Goal: Check status: Check status

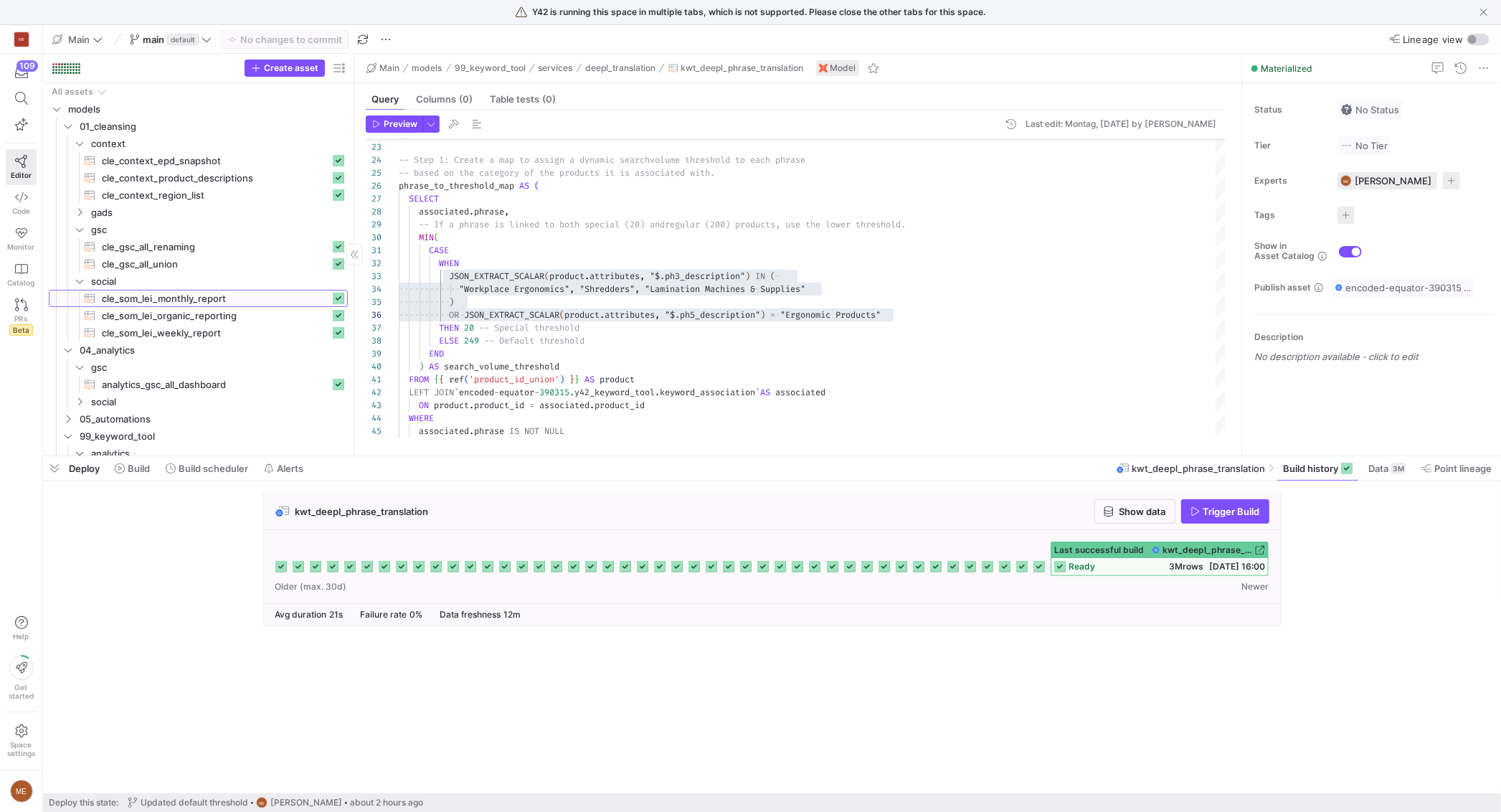
click at [190, 302] on span "cle_som_lei_monthly_report​​​​​​​​​​" at bounding box center [215, 298] width 228 height 16
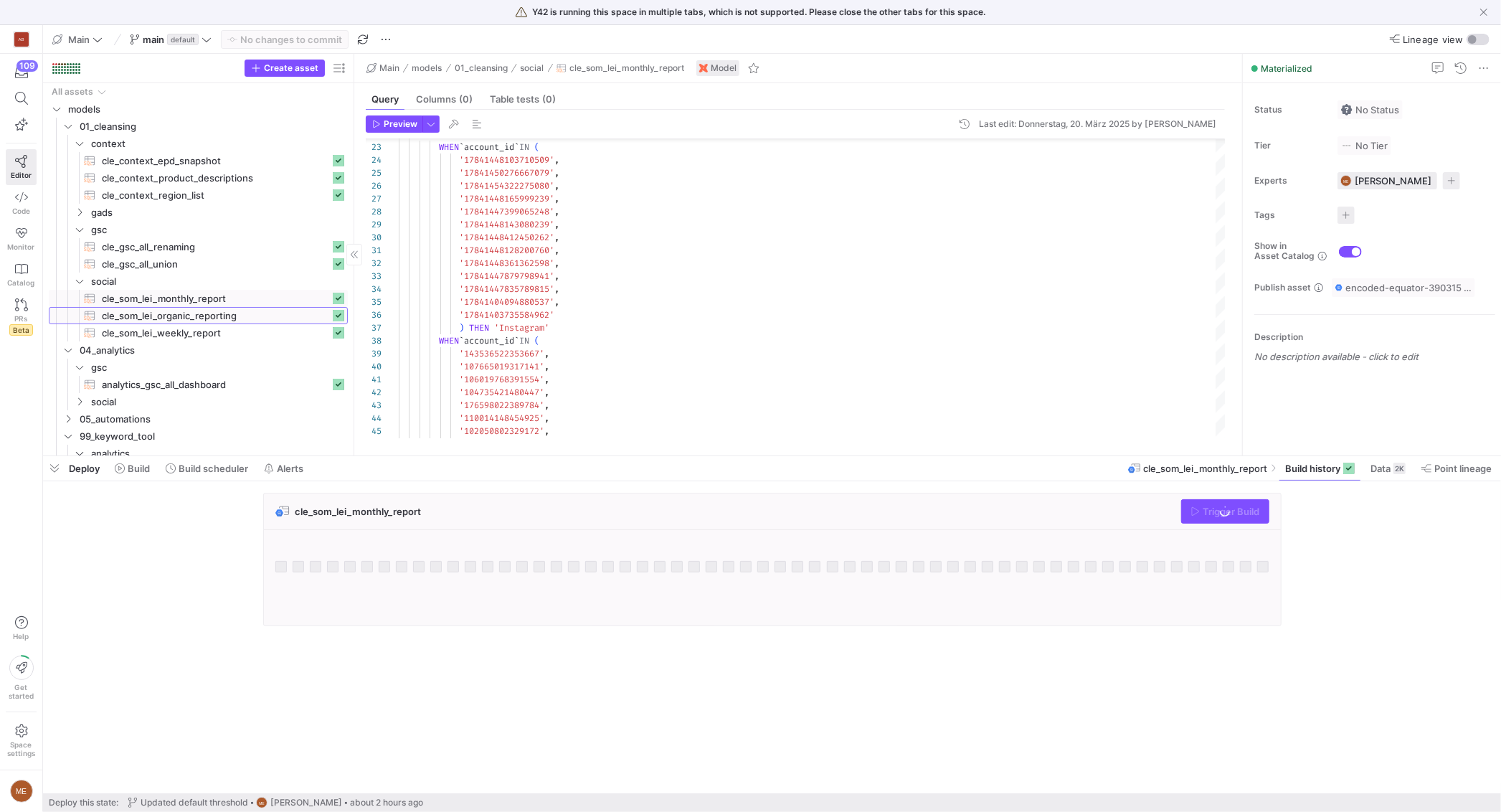
click at [180, 314] on span "cle_som_lei_organic_reporting​​​​​​​​​​" at bounding box center [215, 315] width 228 height 16
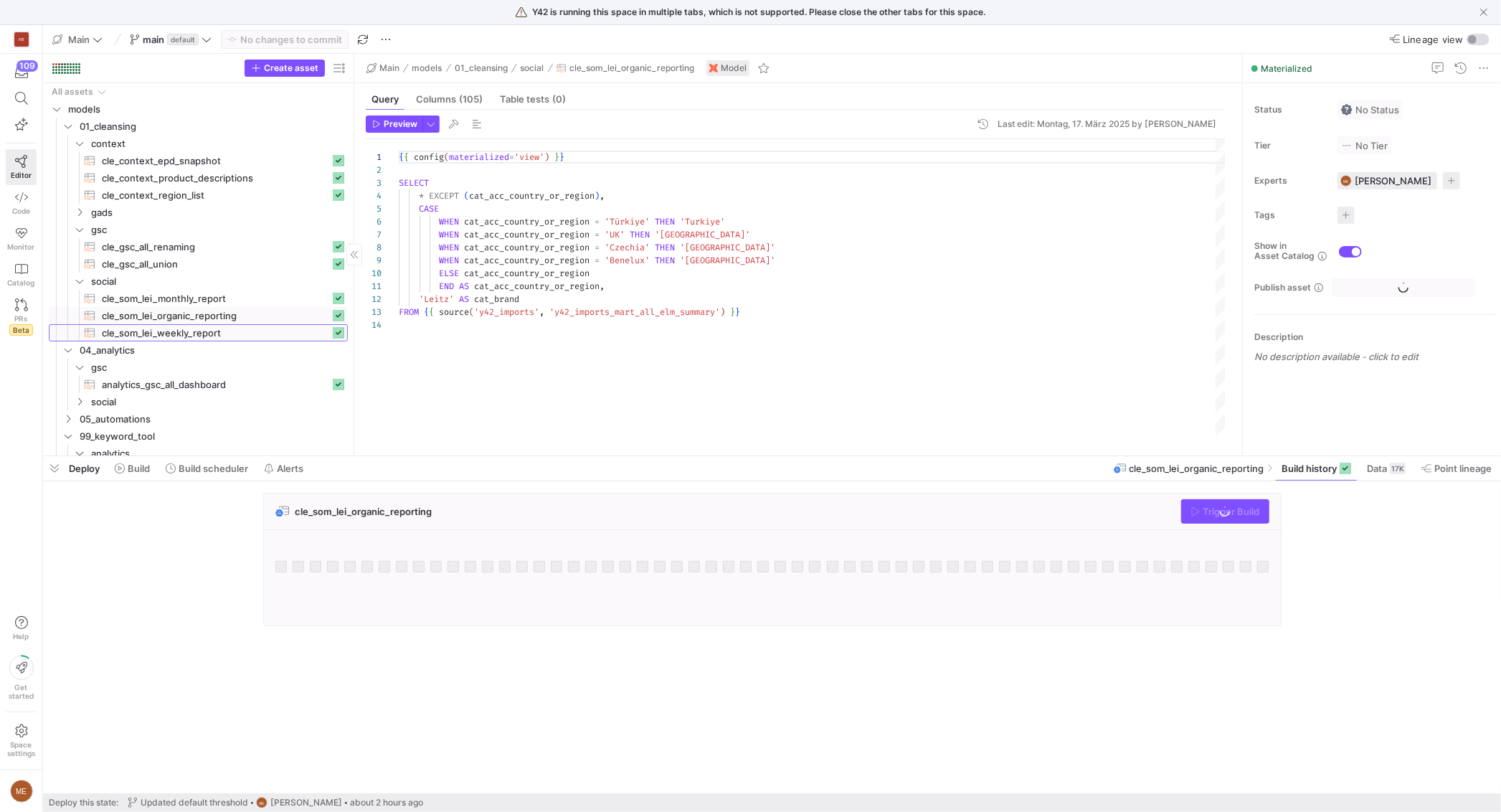
drag, startPoint x: 180, startPoint y: 325, endPoint x: 203, endPoint y: 336, distance: 25.5
click at [181, 325] on span "cle_som_lei_weekly_report​​​​​​​​​​" at bounding box center [215, 332] width 228 height 16
type textarea "{{ config(materialized='view') }} SELECT *, 'Leitz' AS cat_brand, CASE WHEN `ac…"
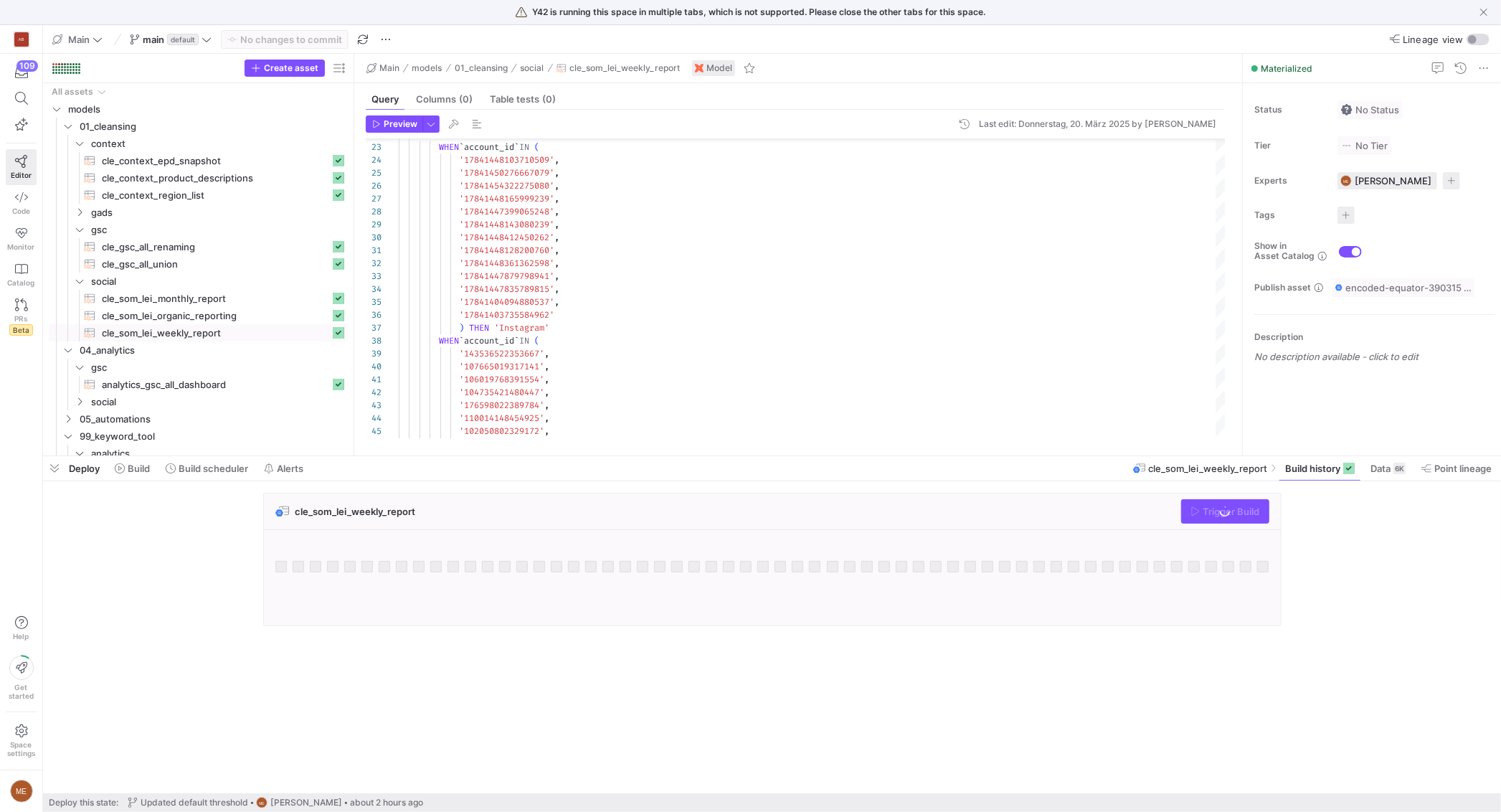
click at [1345, 558] on div "cle_som_lei_weekly_report Trigger Build" at bounding box center [769, 563] width 1452 height 142
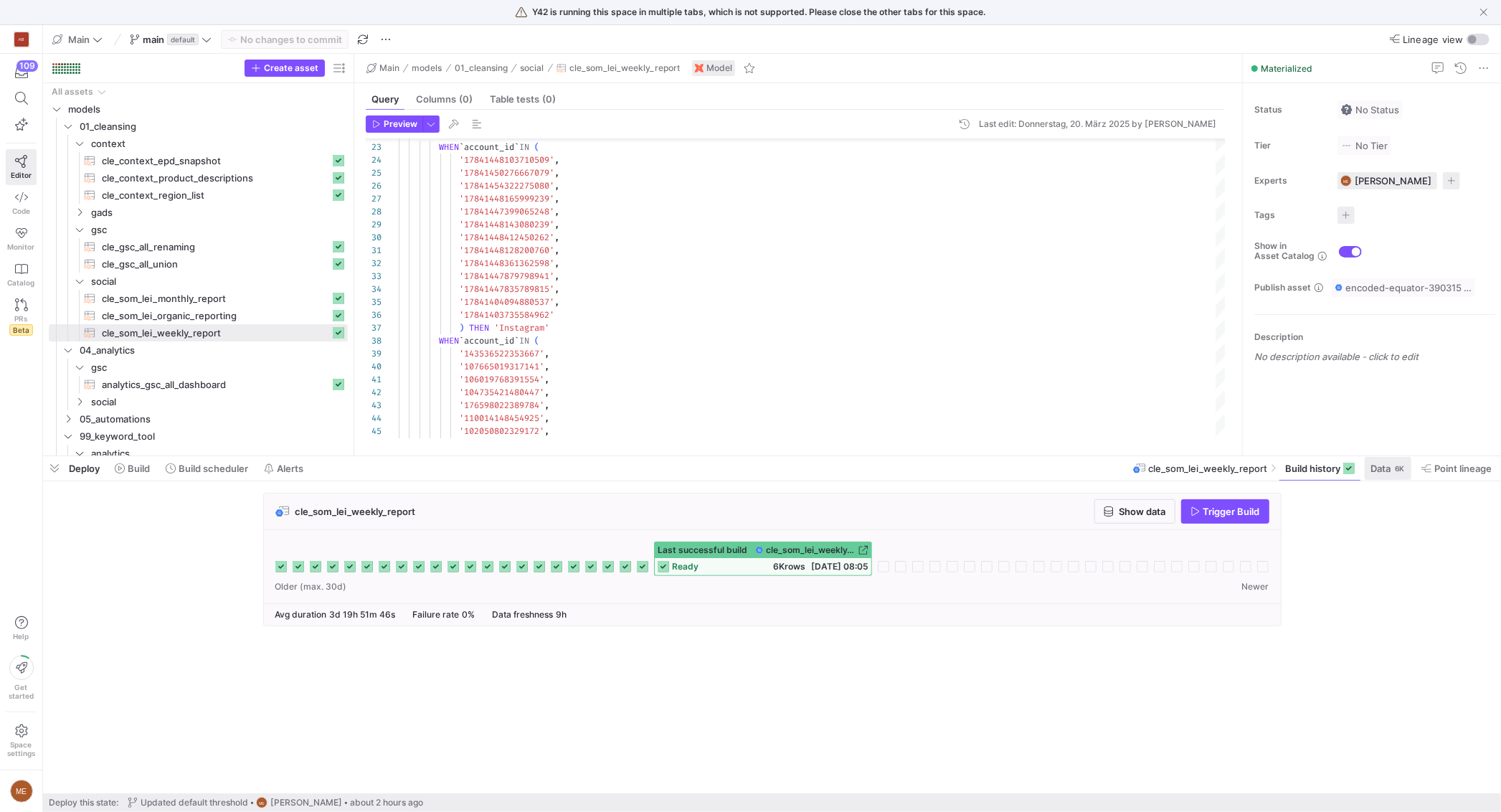
click at [1406, 469] on span at bounding box center [1388, 468] width 47 height 23
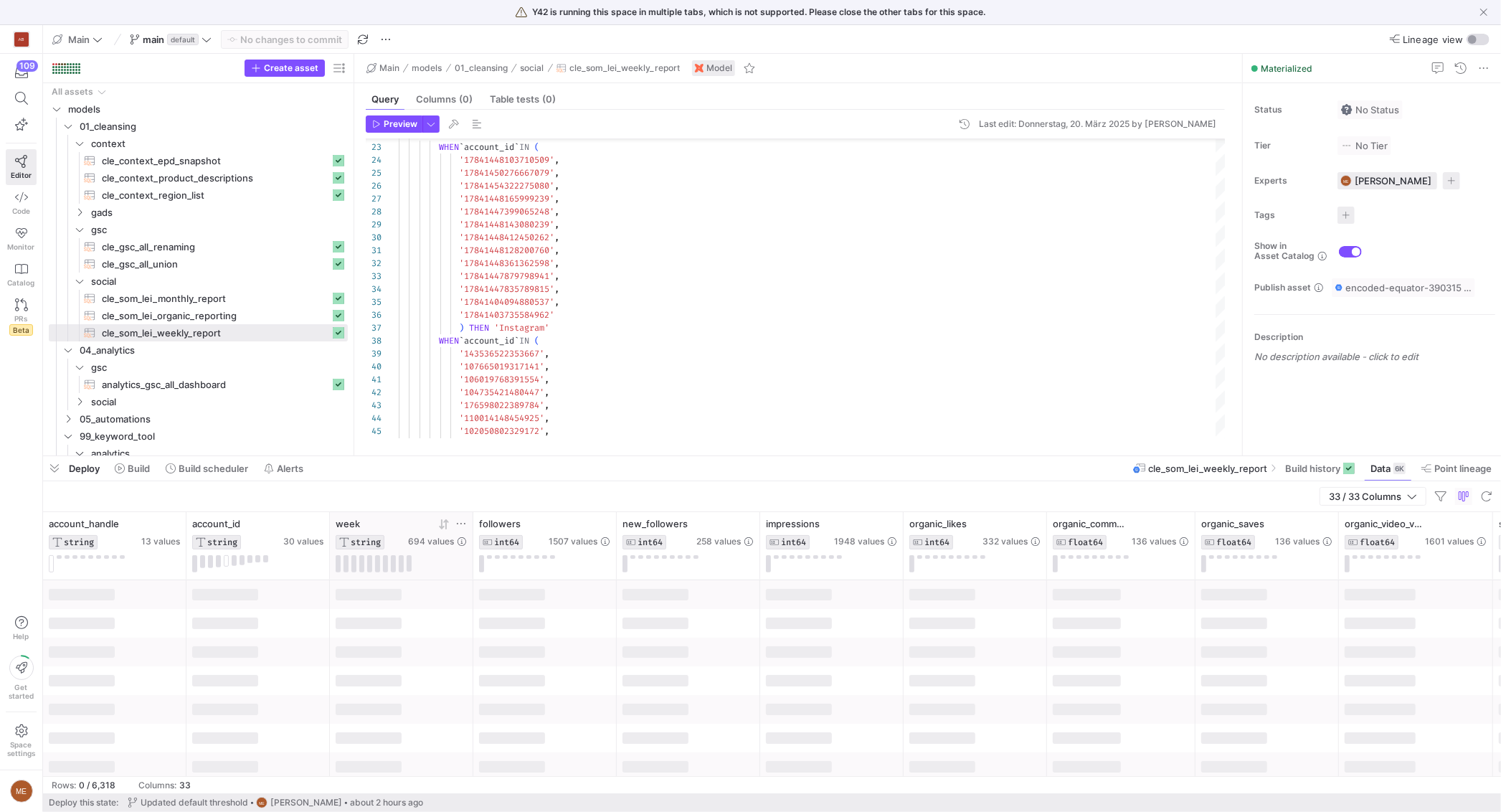
click at [443, 524] on icon at bounding box center [444, 524] width 12 height 12
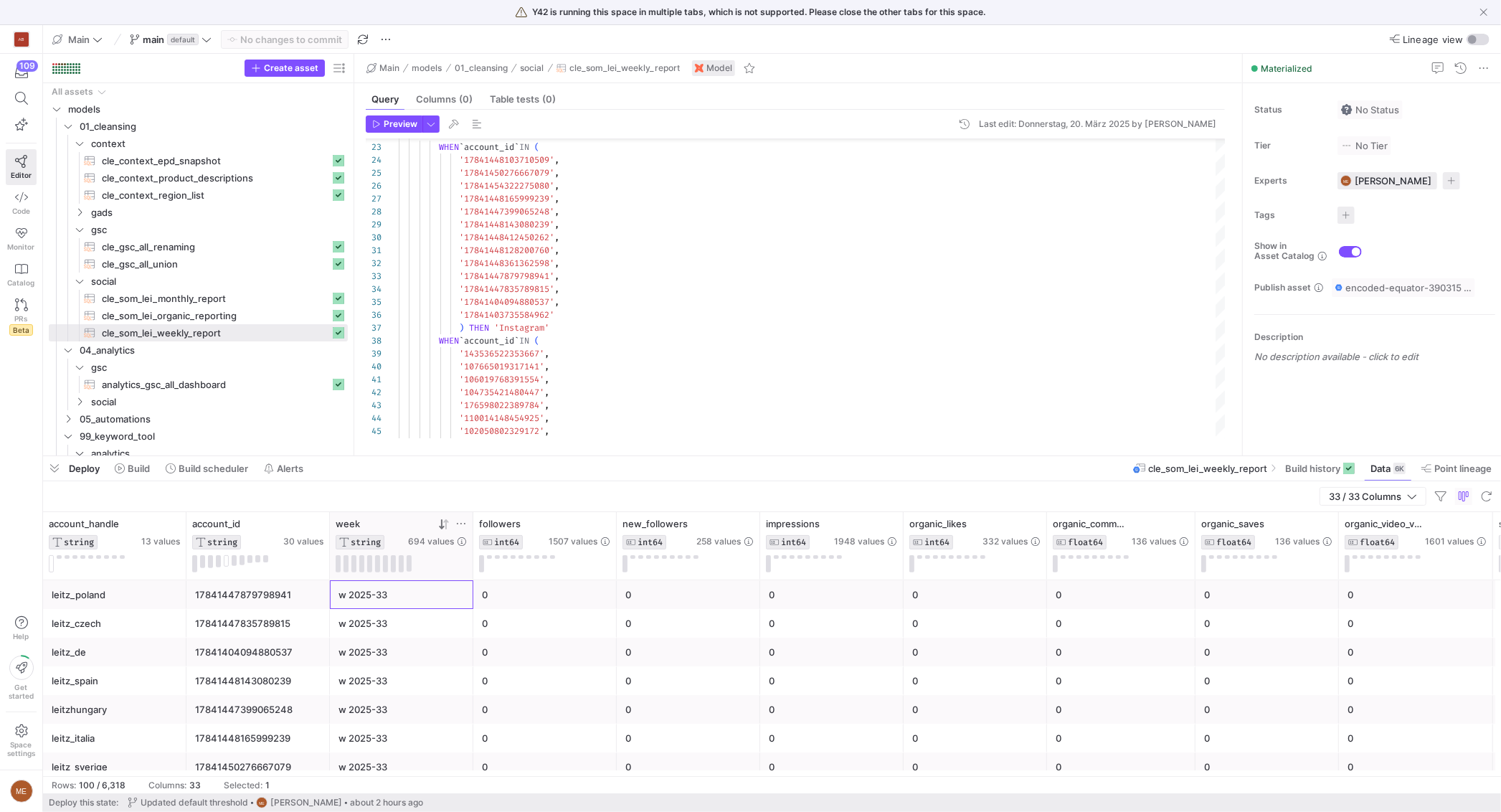
click at [415, 598] on div "w 2025-33" at bounding box center [401, 595] width 126 height 28
click at [300, 612] on div "17841447835789815" at bounding box center [257, 623] width 126 height 28
click at [292, 499] on div "33 / 33 Columns" at bounding box center [772, 496] width 1458 height 31
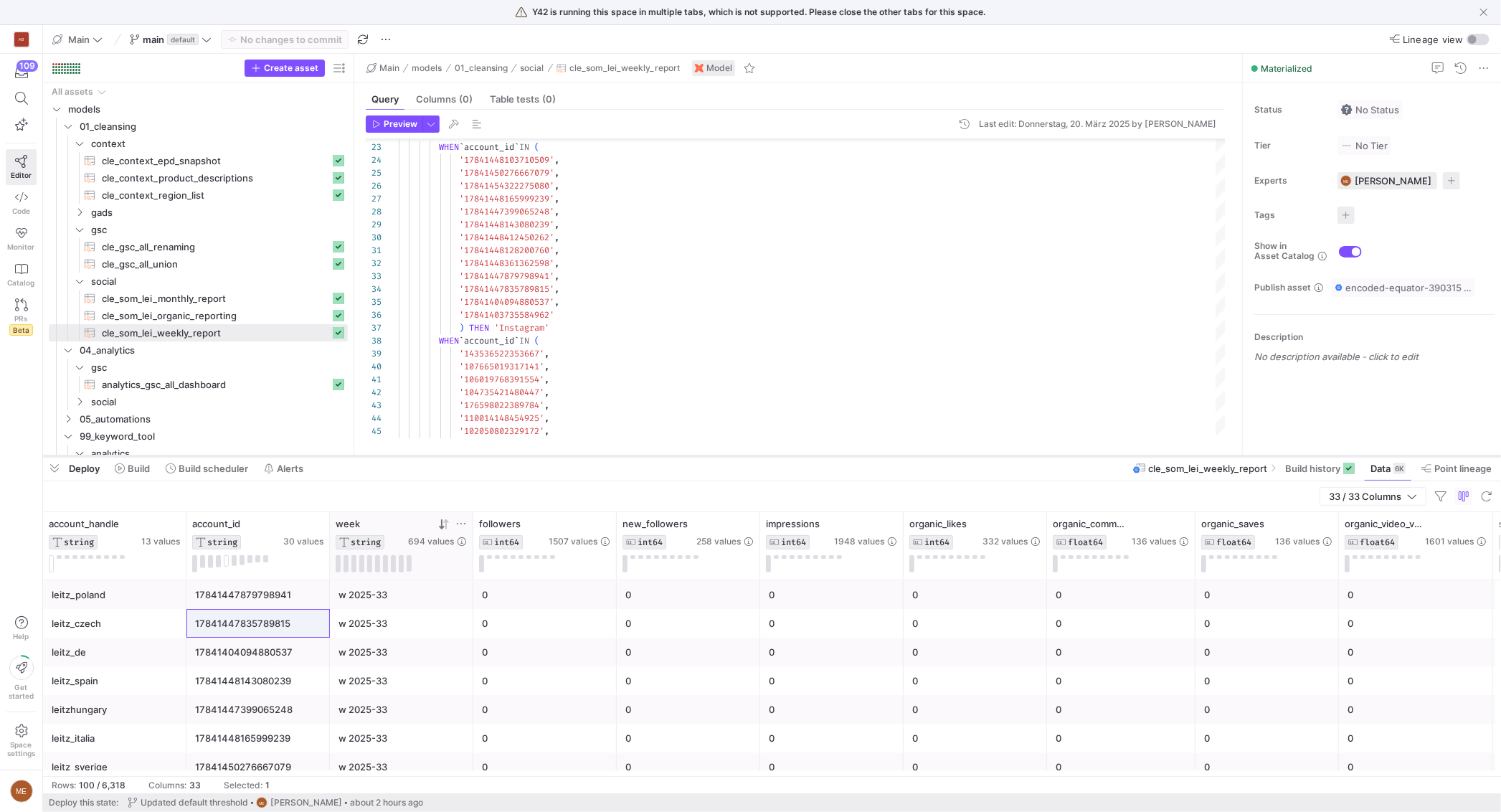
click at [184, 458] on div at bounding box center [772, 455] width 1458 height 5
click at [211, 483] on div "33 / 33 Columns" at bounding box center [772, 496] width 1458 height 31
click at [208, 474] on span at bounding box center [207, 468] width 94 height 23
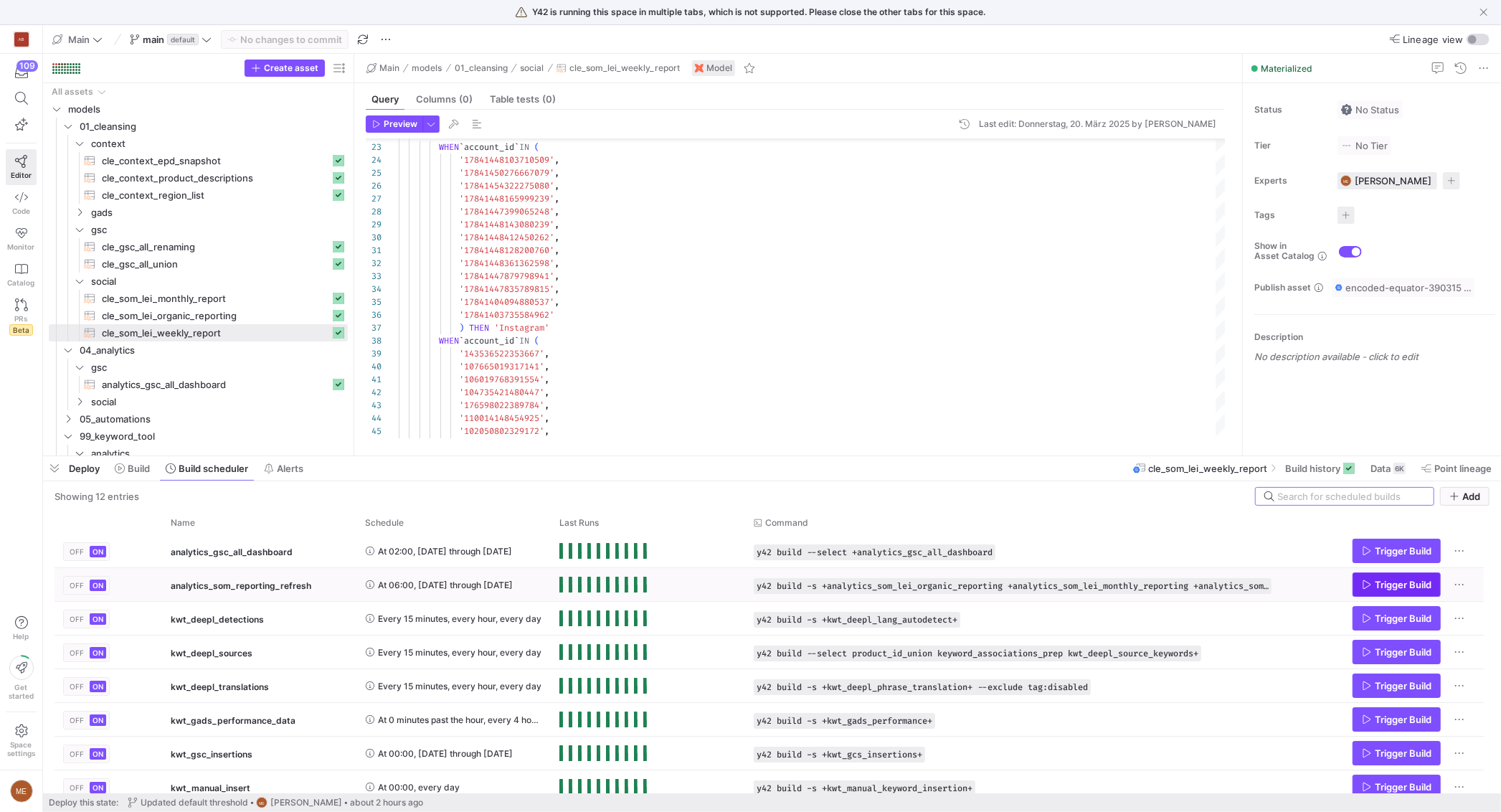
click at [1365, 584] on icon "Press SPACE to select this row." at bounding box center [1367, 584] width 10 height 10
click at [146, 464] on span "Build" at bounding box center [139, 468] width 22 height 12
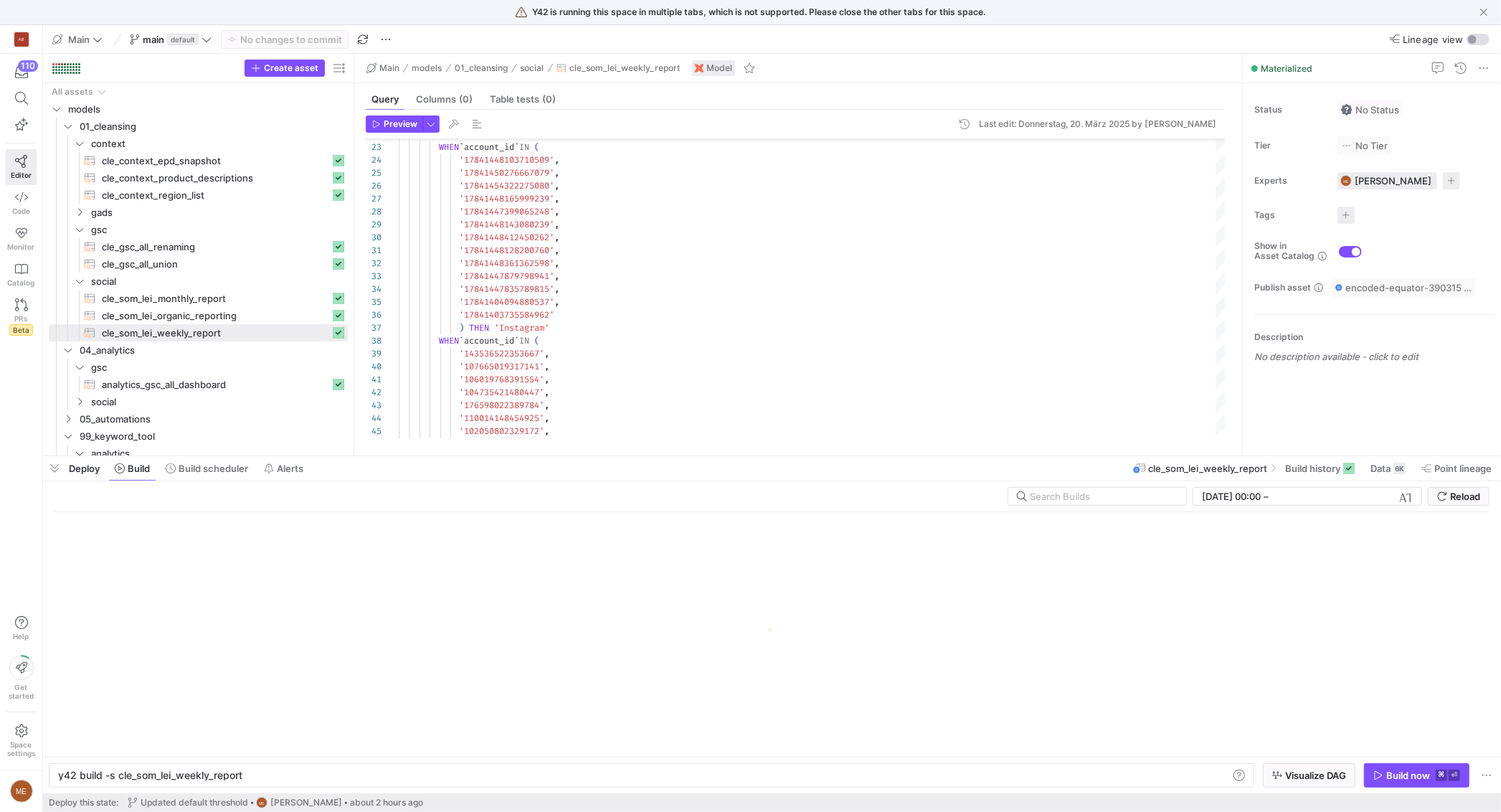
scroll to position [0, 184]
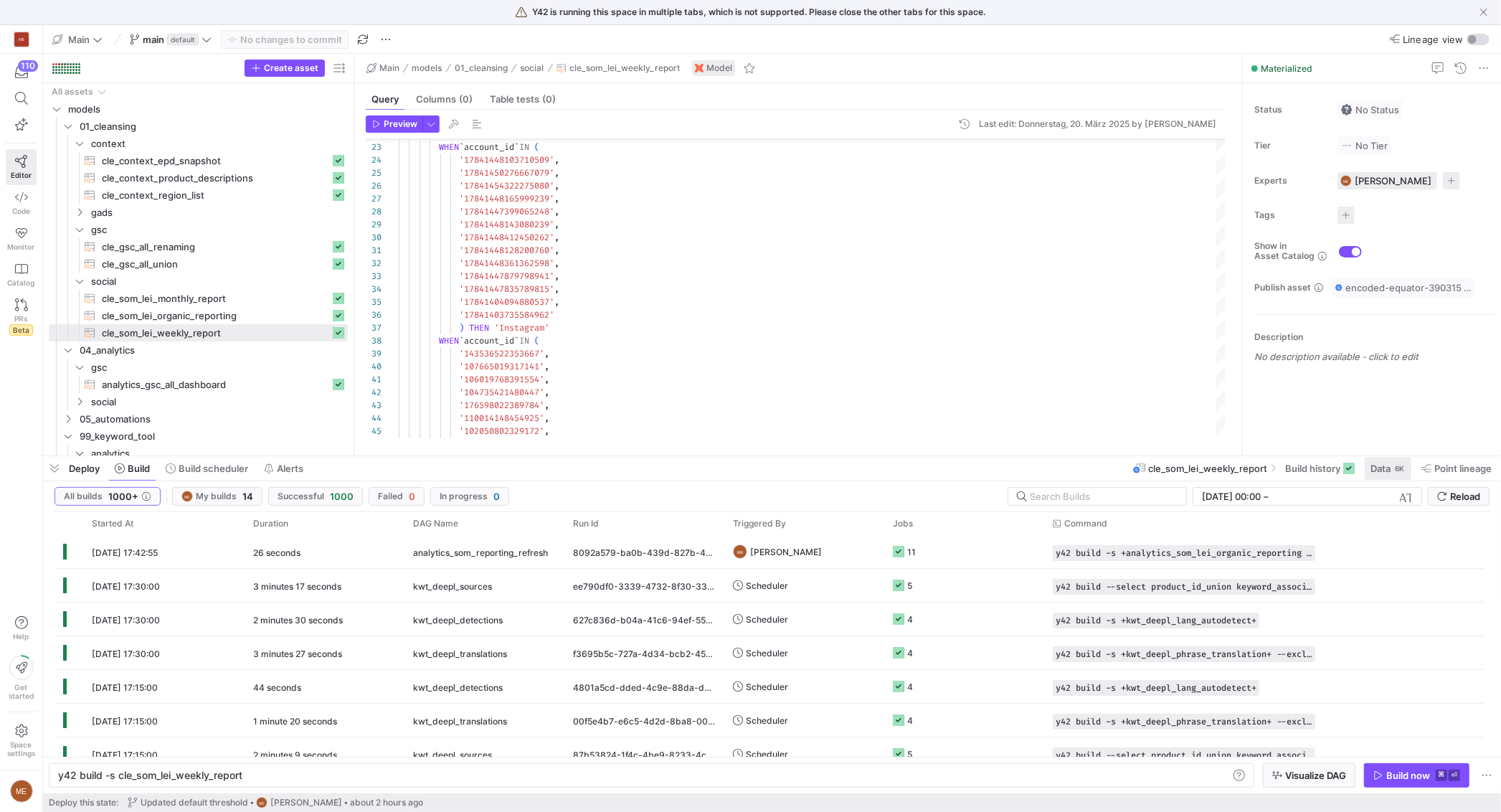
click at [1366, 472] on span at bounding box center [1388, 468] width 47 height 23
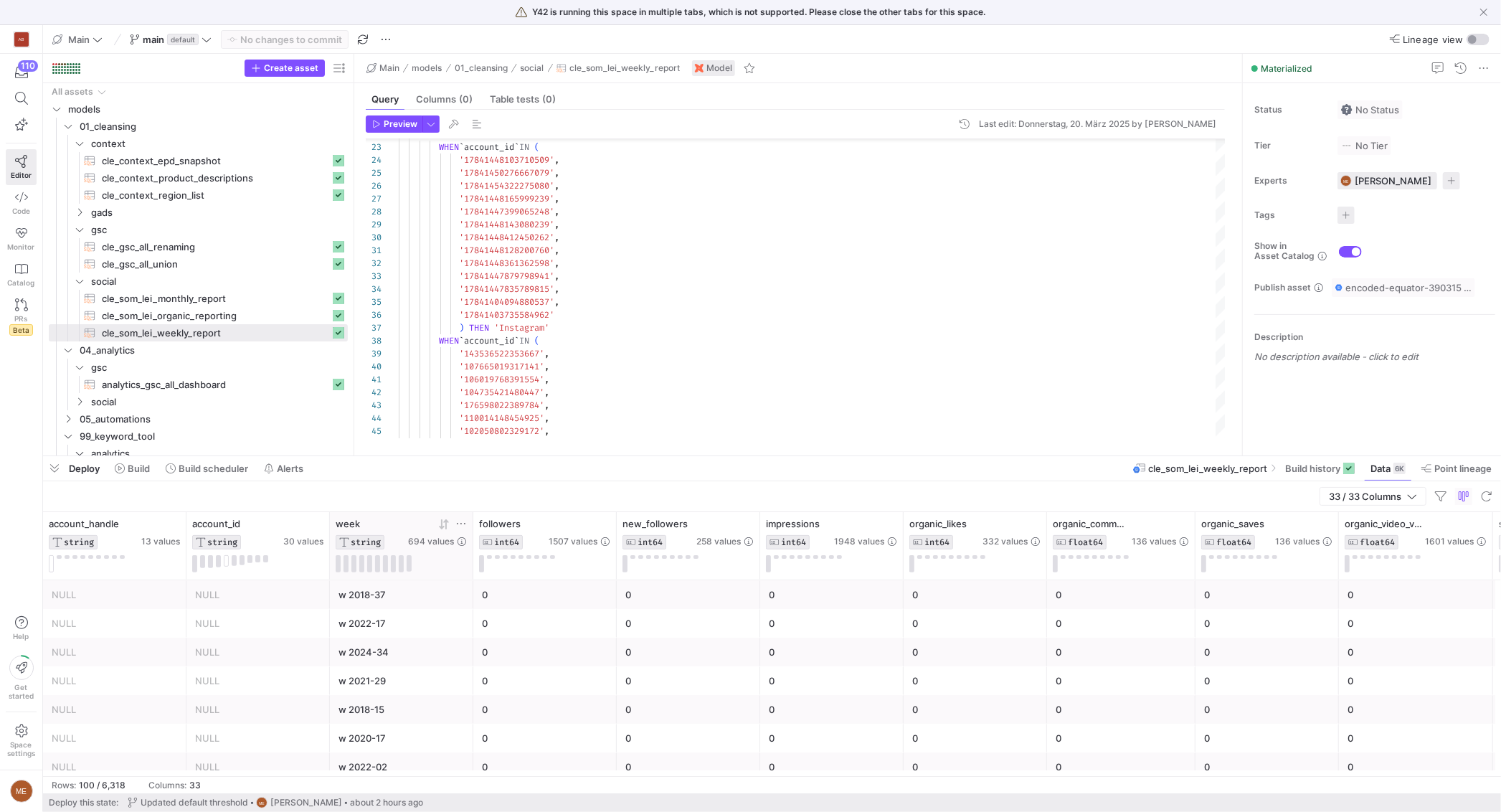
click at [443, 522] on icon at bounding box center [444, 524] width 12 height 12
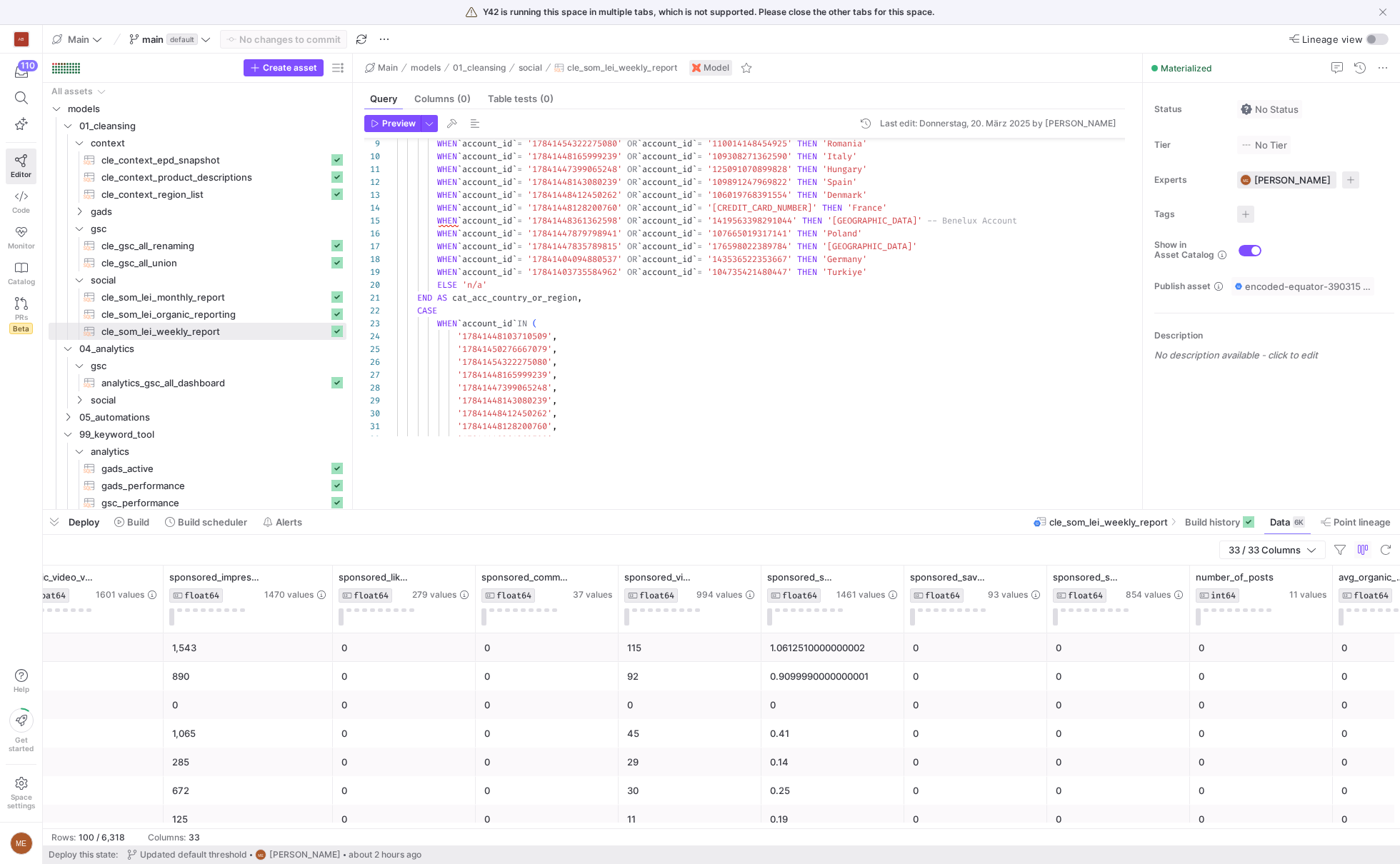
scroll to position [0, 1323]
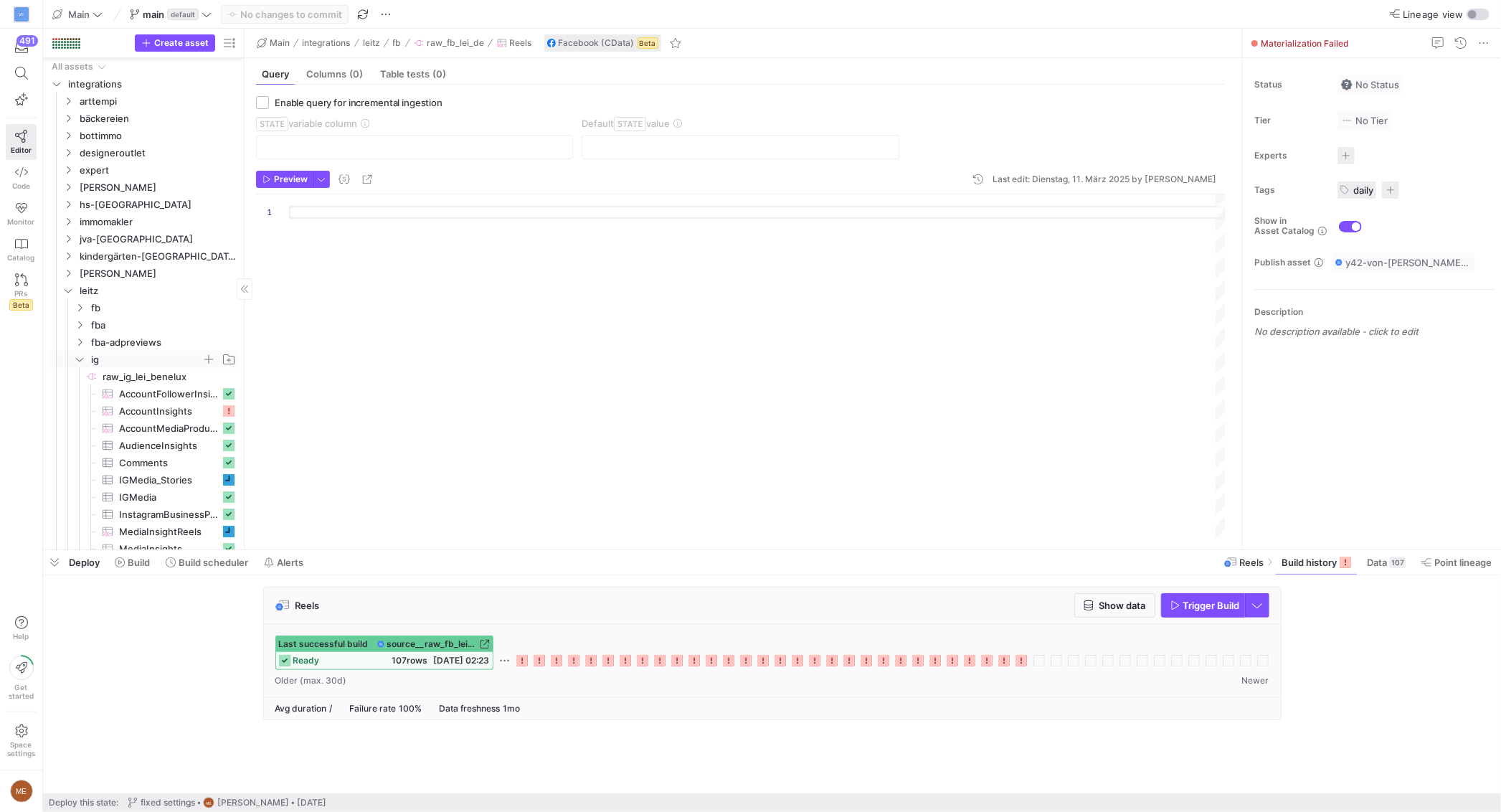
scroll to position [37, 0]
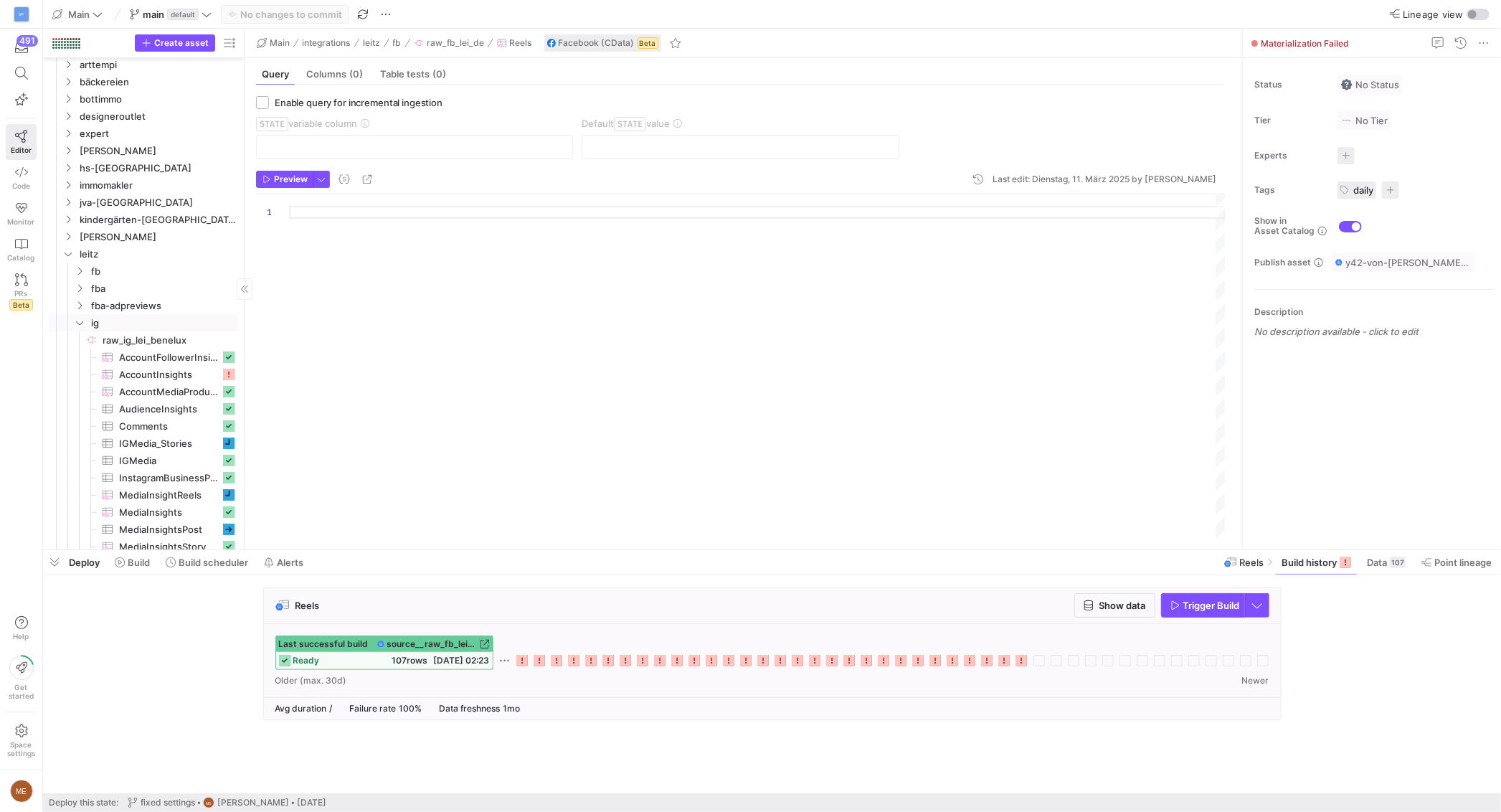
click at [59, 559] on span "button" at bounding box center [54, 562] width 23 height 24
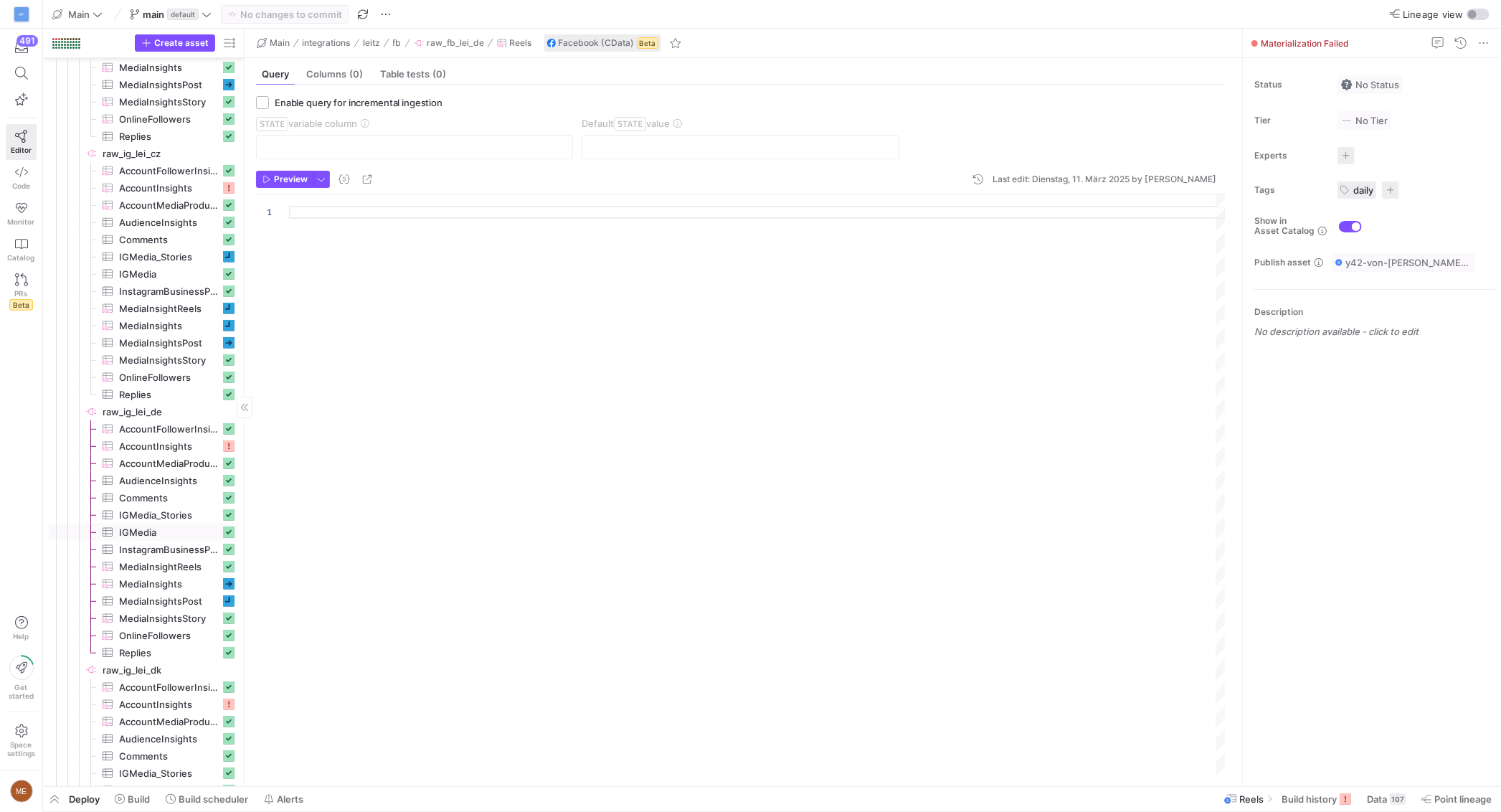
scroll to position [510, 0]
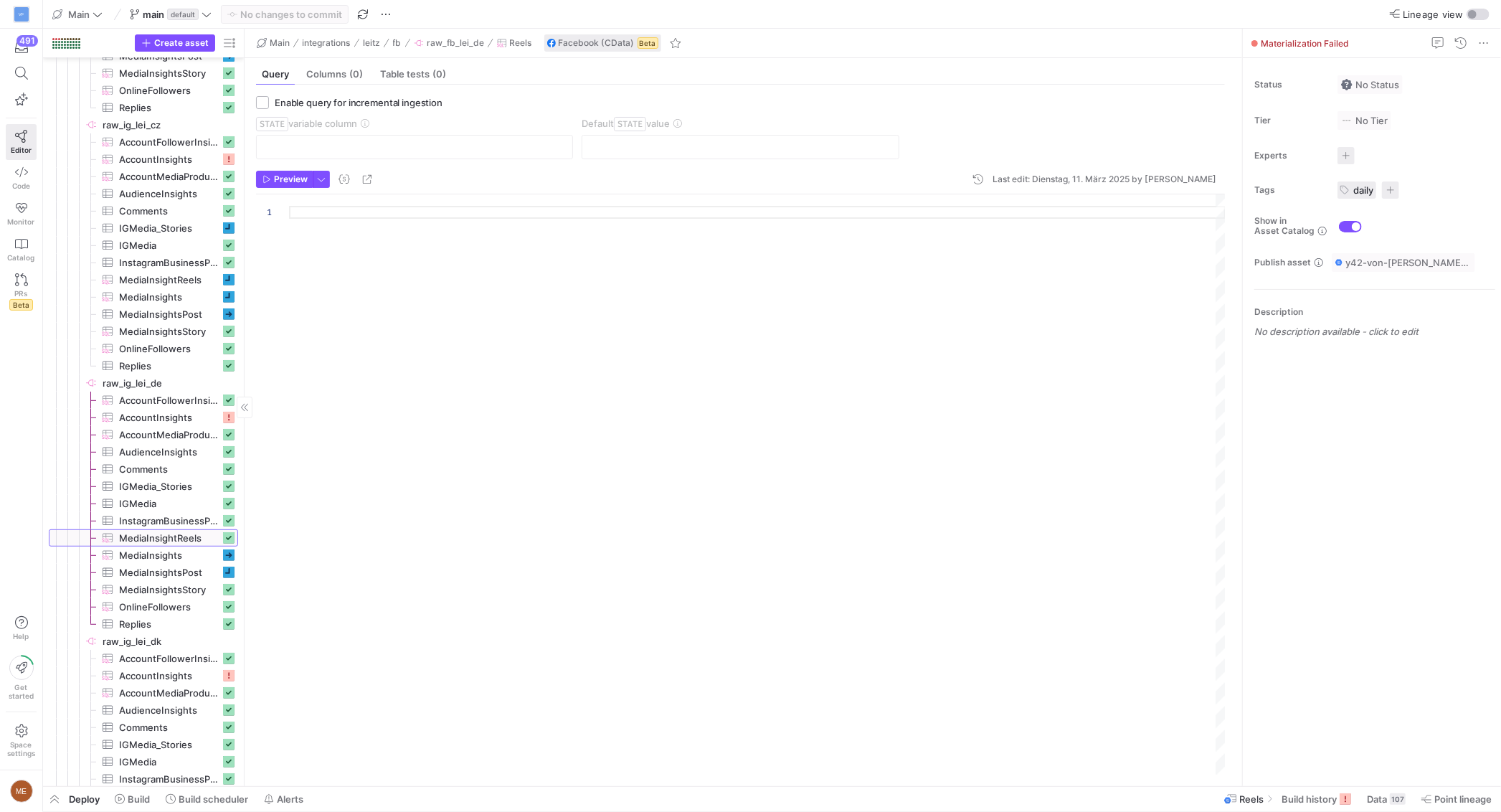
click at [159, 537] on span "MediaInsightReels​​​​​​​​​" at bounding box center [169, 537] width 101 height 16
click at [1374, 799] on span "Data" at bounding box center [1375, 799] width 20 height 12
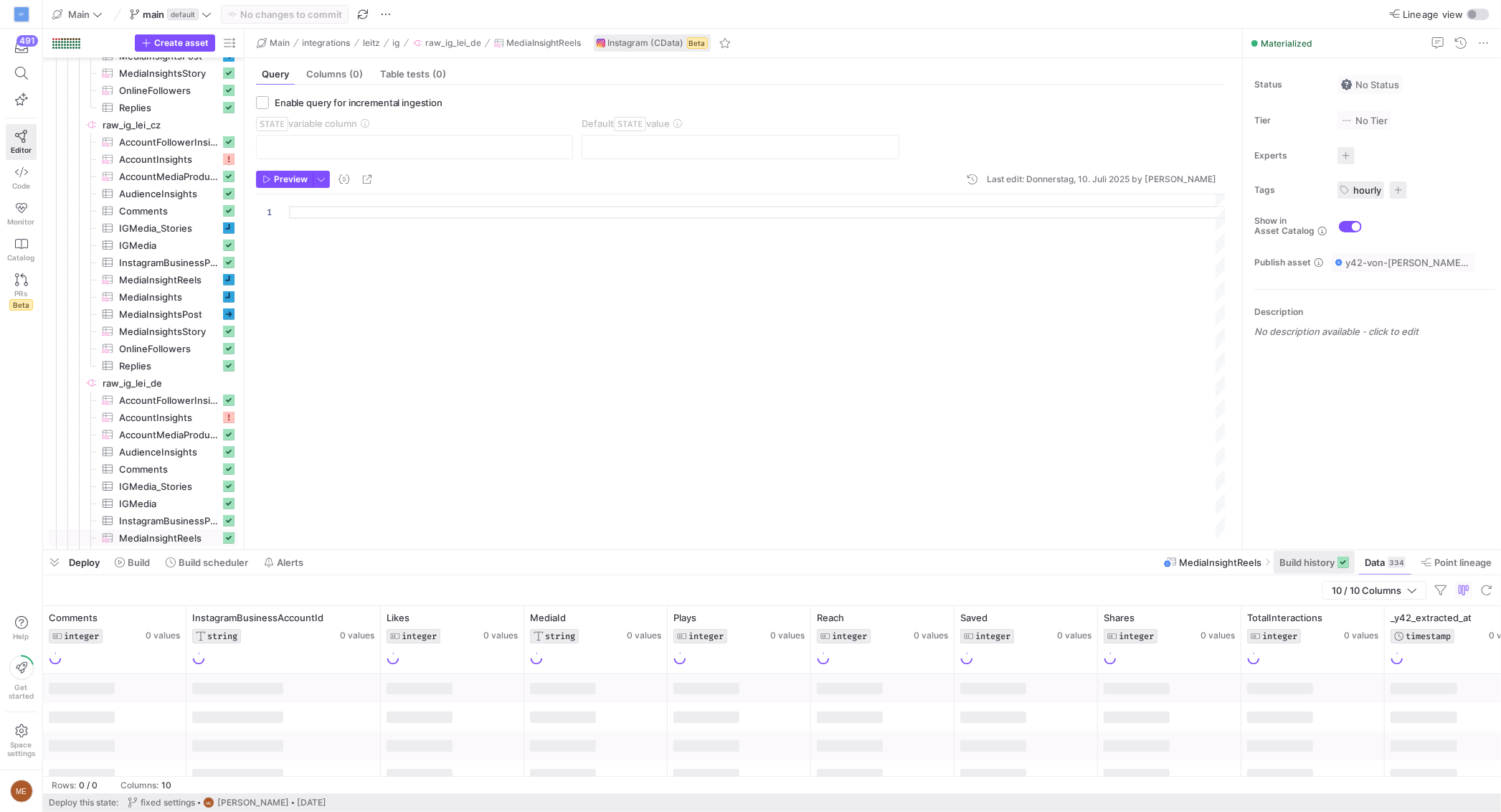
click at [1312, 572] on span at bounding box center [1315, 562] width 81 height 23
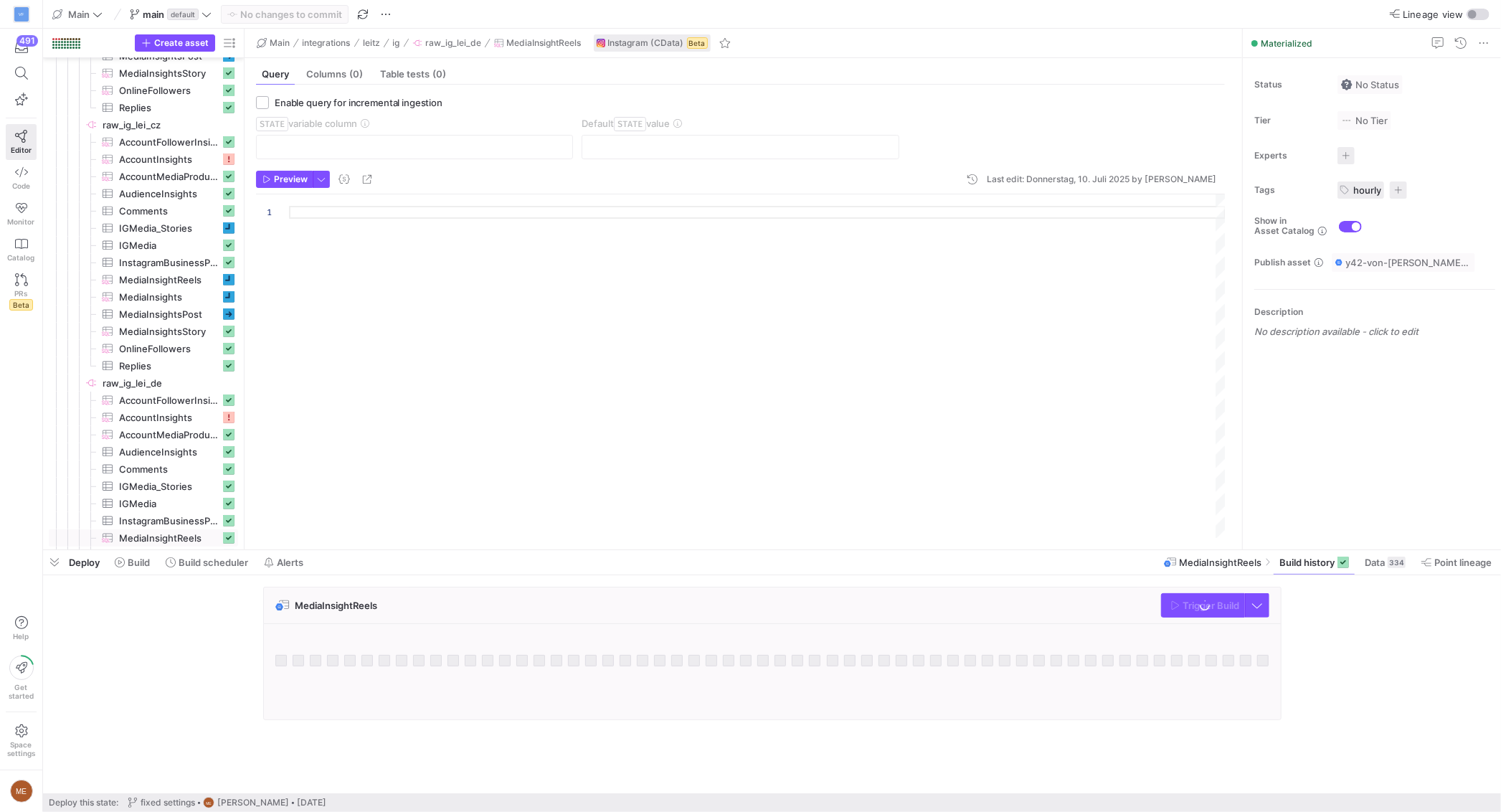
click at [1357, 639] on div "MediaInsightReels Trigger Build" at bounding box center [769, 657] width 1452 height 142
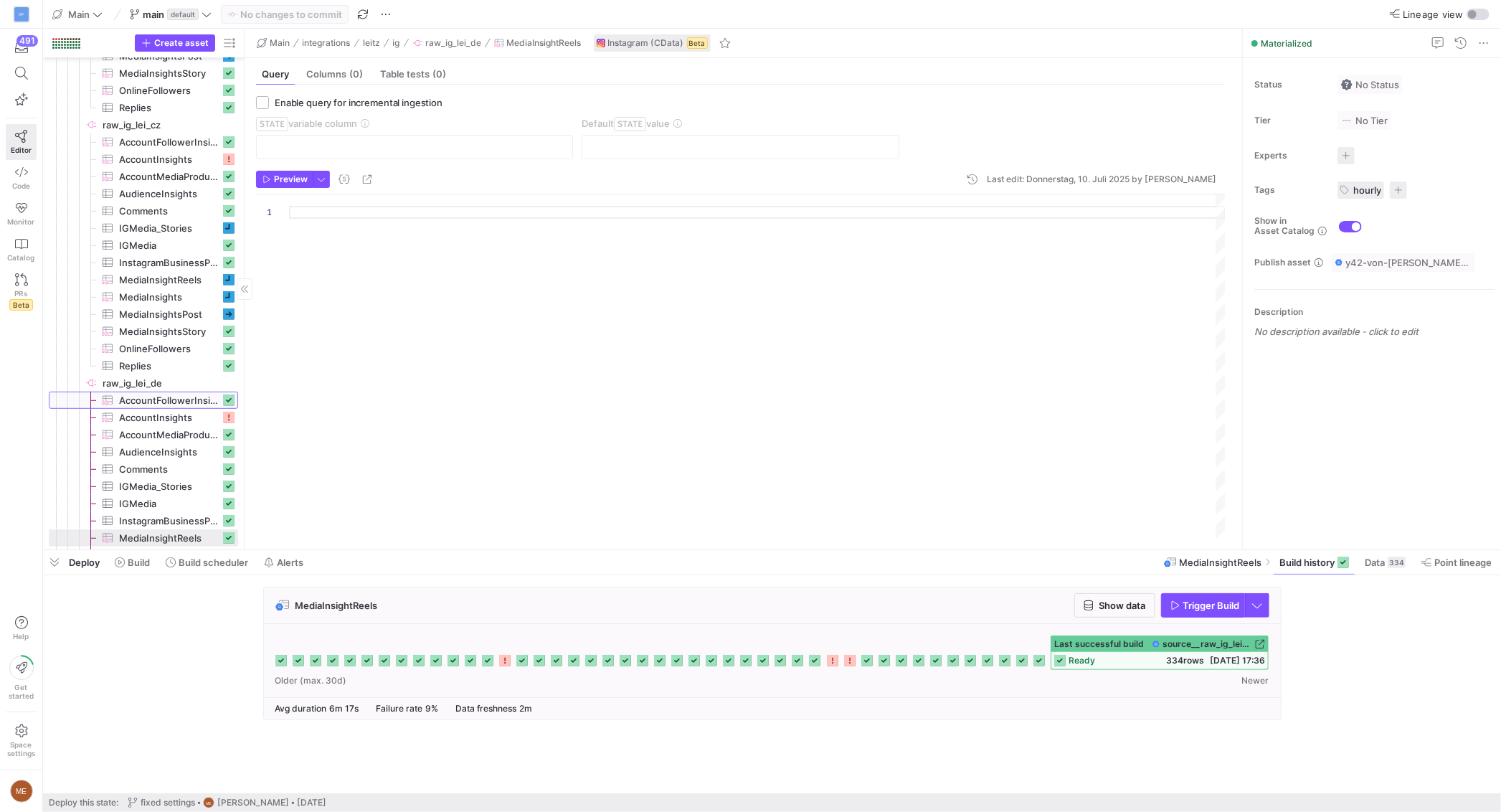
click at [193, 408] on span "AccountFollowerInsights​​​​​​​​​" at bounding box center [169, 400] width 101 height 16
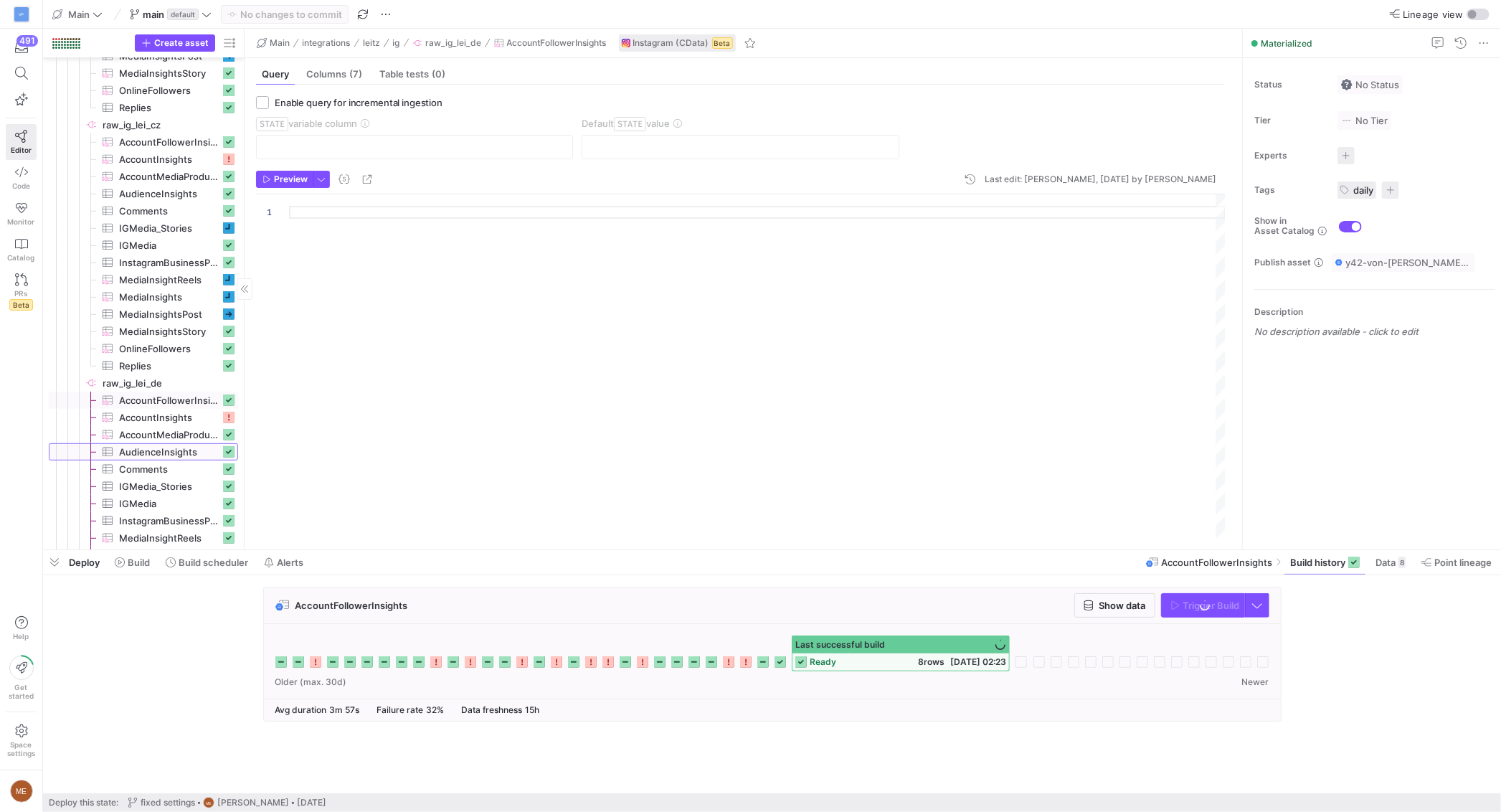
click at [186, 457] on span "AudienceInsights​​​​​​​​​" at bounding box center [169, 451] width 101 height 16
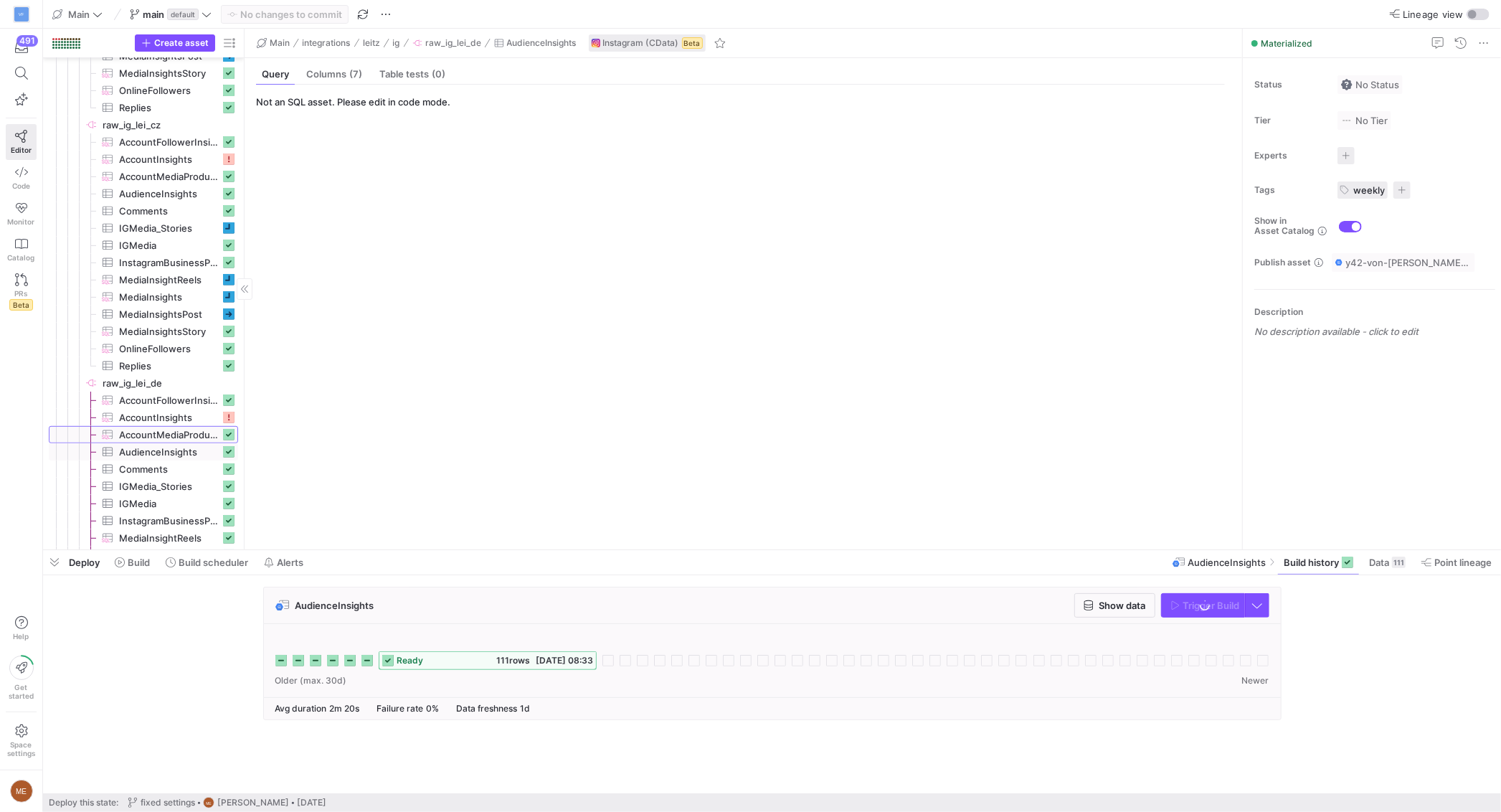
click at [193, 434] on span "AccountMediaProductType​​​​​​​​​" at bounding box center [169, 434] width 101 height 16
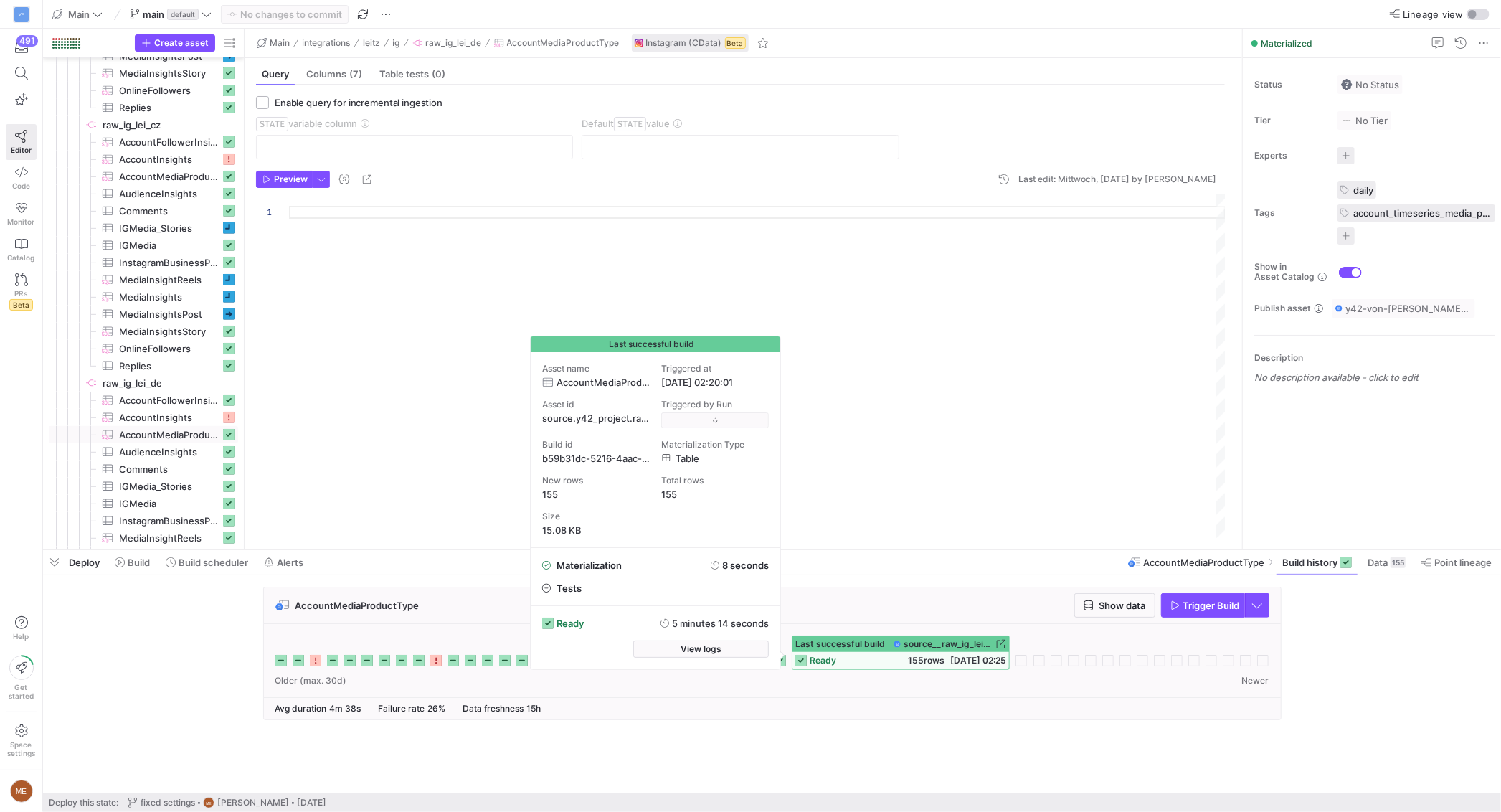
click at [795, 761] on cdk-virtual-scroll-viewport "AccountMediaProductType Show data Trigger Build" at bounding box center [772, 690] width 1458 height 207
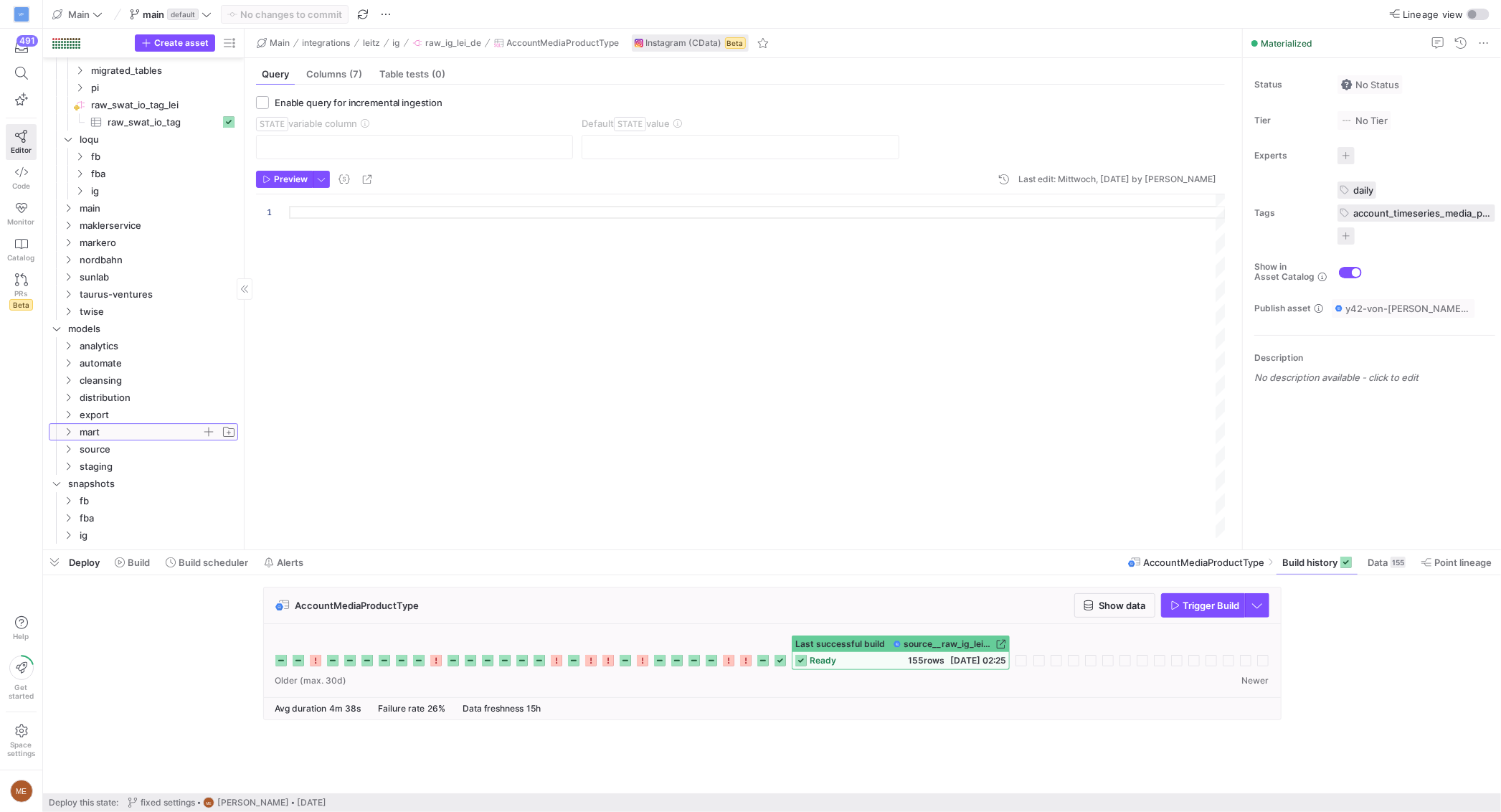
click at [159, 434] on span "mart" at bounding box center [141, 432] width 122 height 16
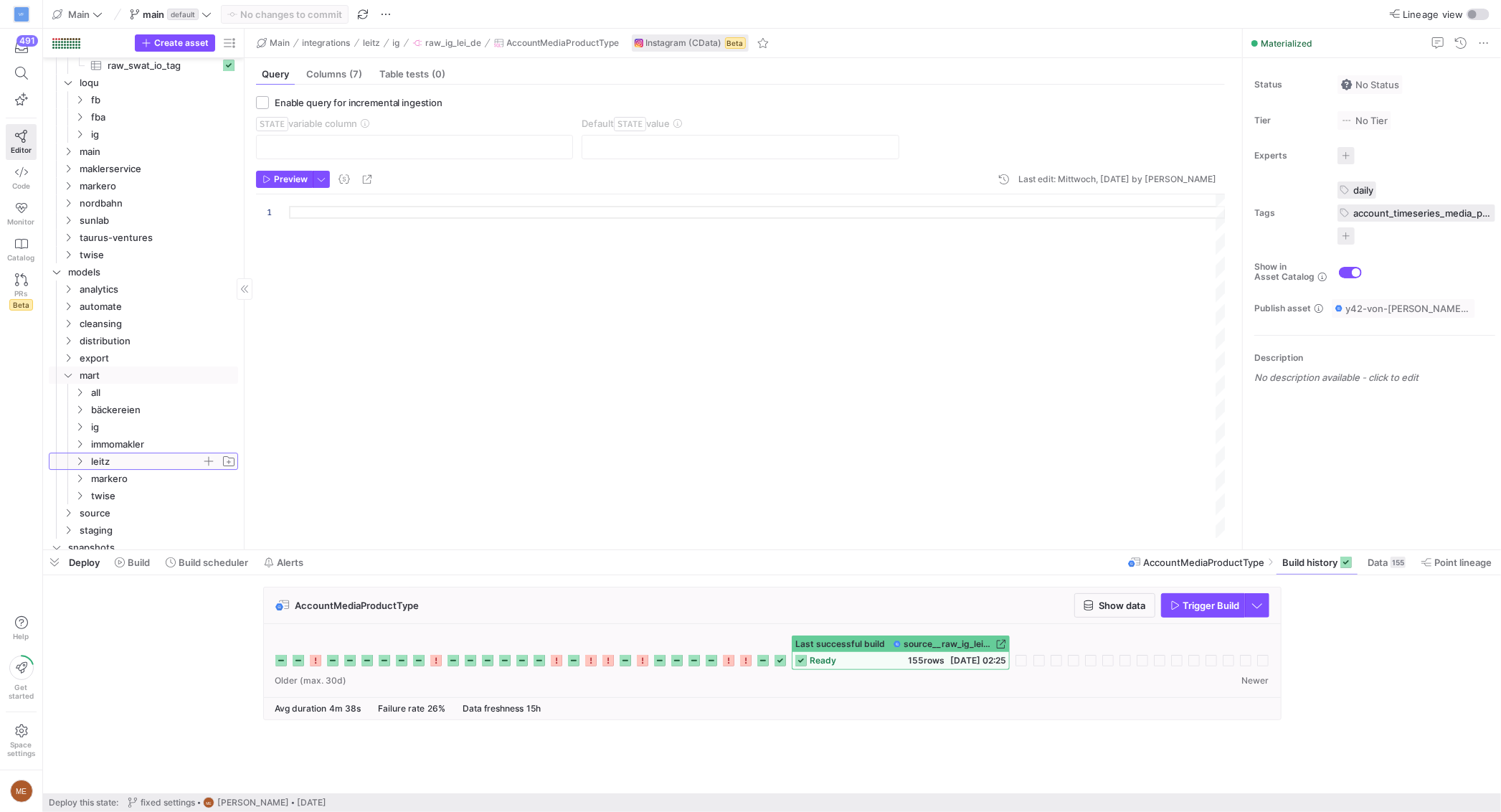
click at [153, 465] on span "leitz" at bounding box center [146, 461] width 110 height 16
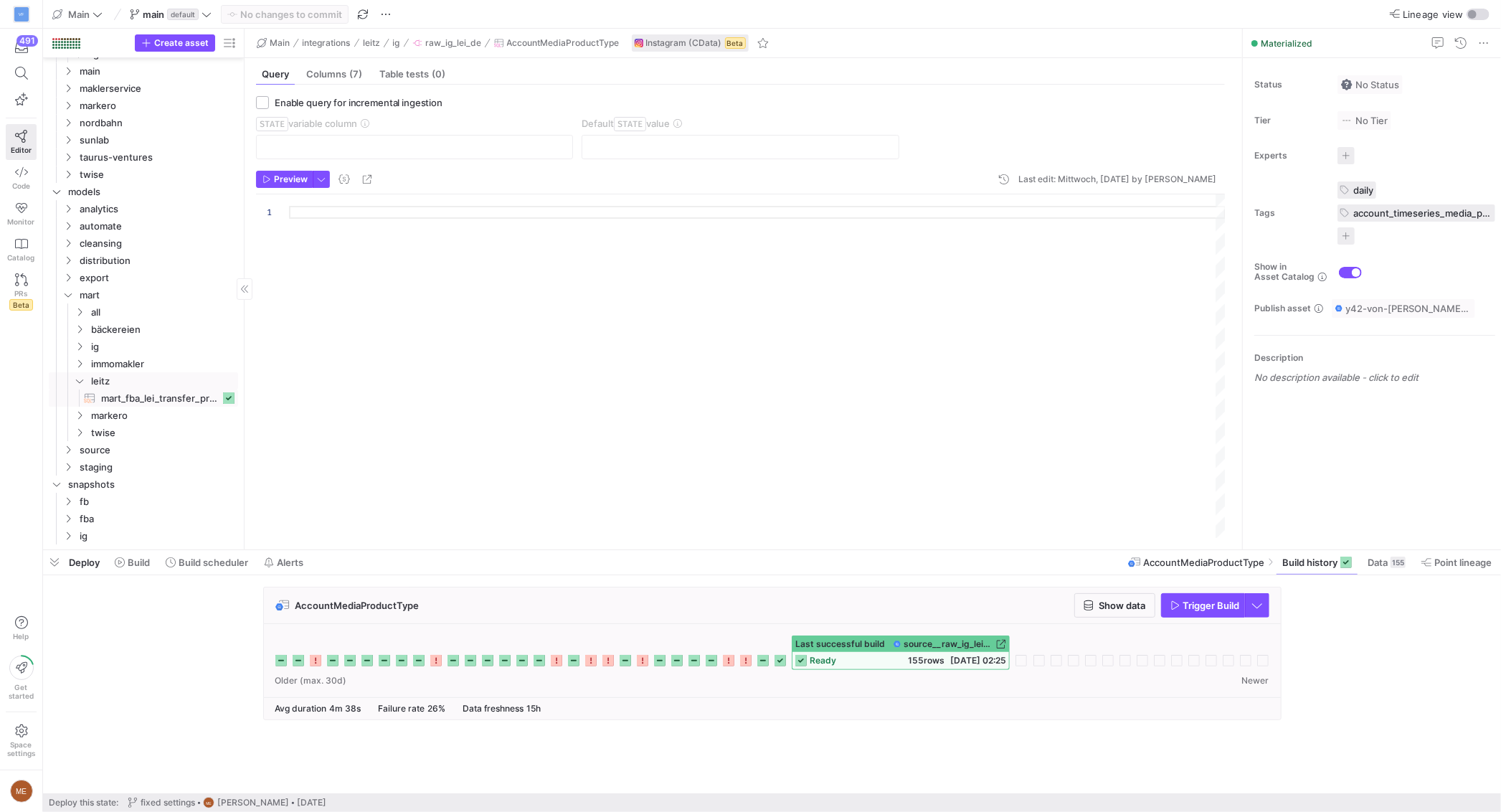
click at [168, 393] on span "mart_fba_lei_transfer_prep​​​​​​​​​​" at bounding box center [160, 398] width 119 height 16
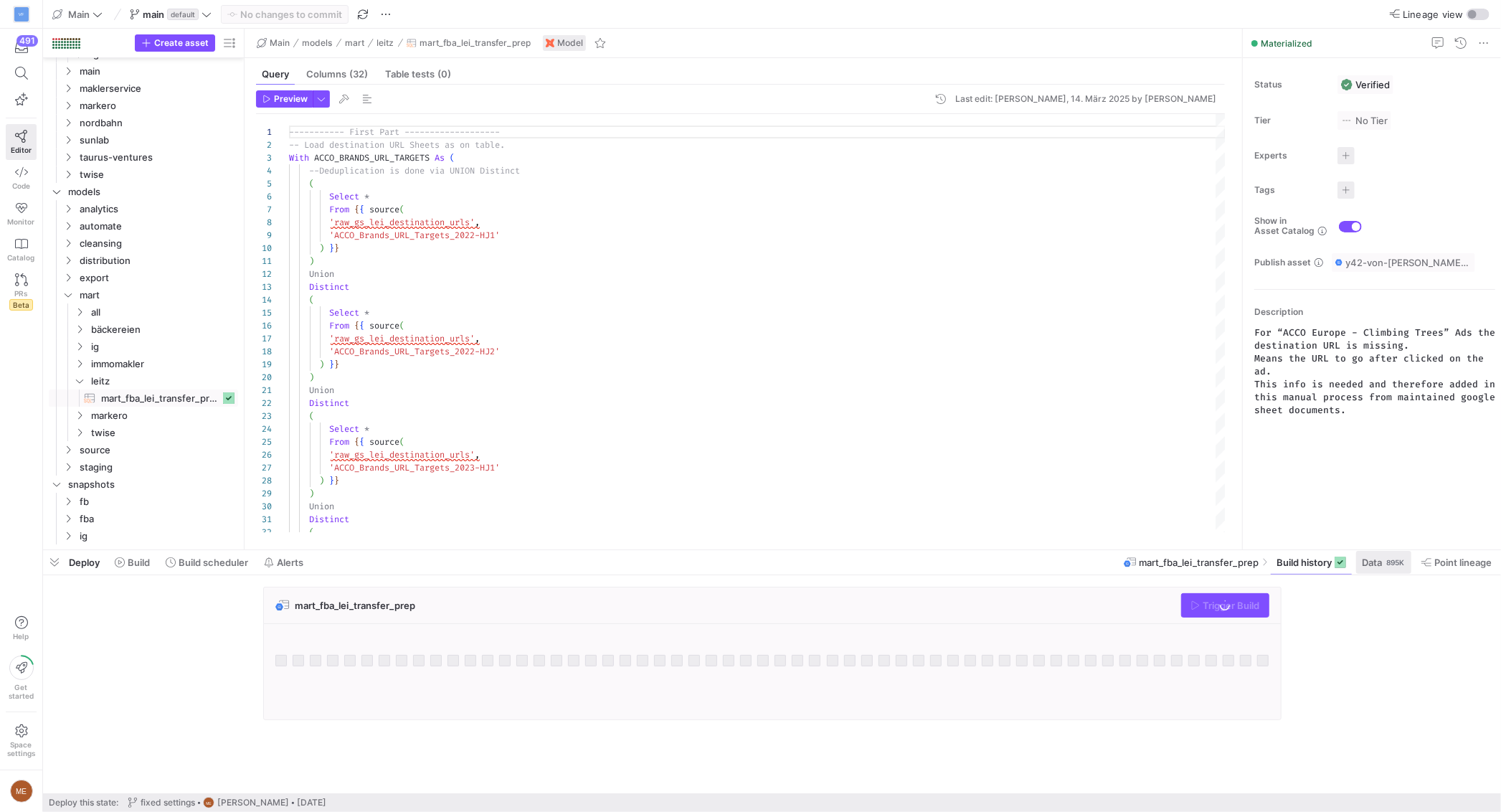
click at [1393, 565] on div "895K" at bounding box center [1395, 562] width 21 height 12
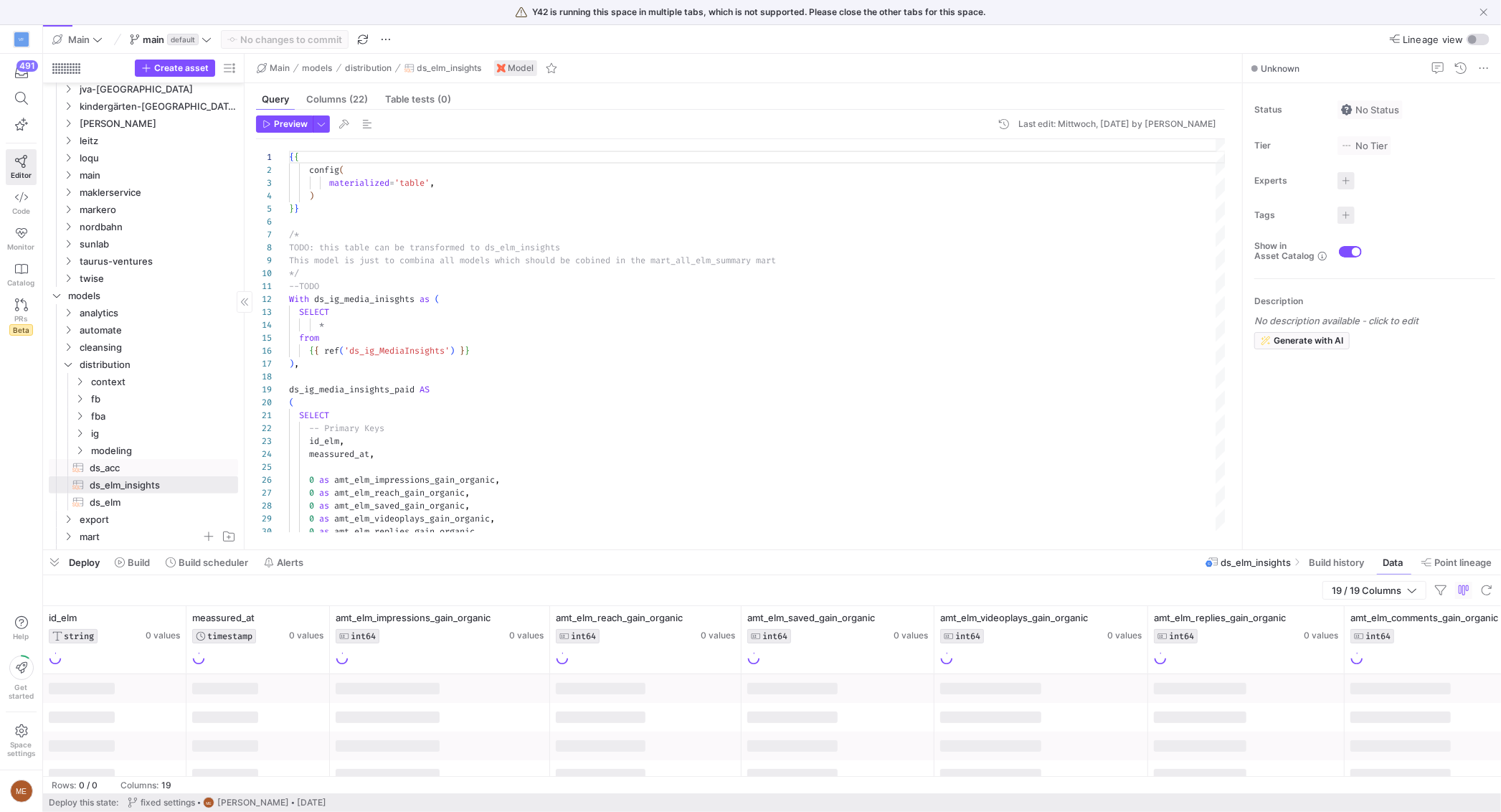
scroll to position [175, 0]
click at [300, 616] on icon at bounding box center [302, 617] width 5 height 10
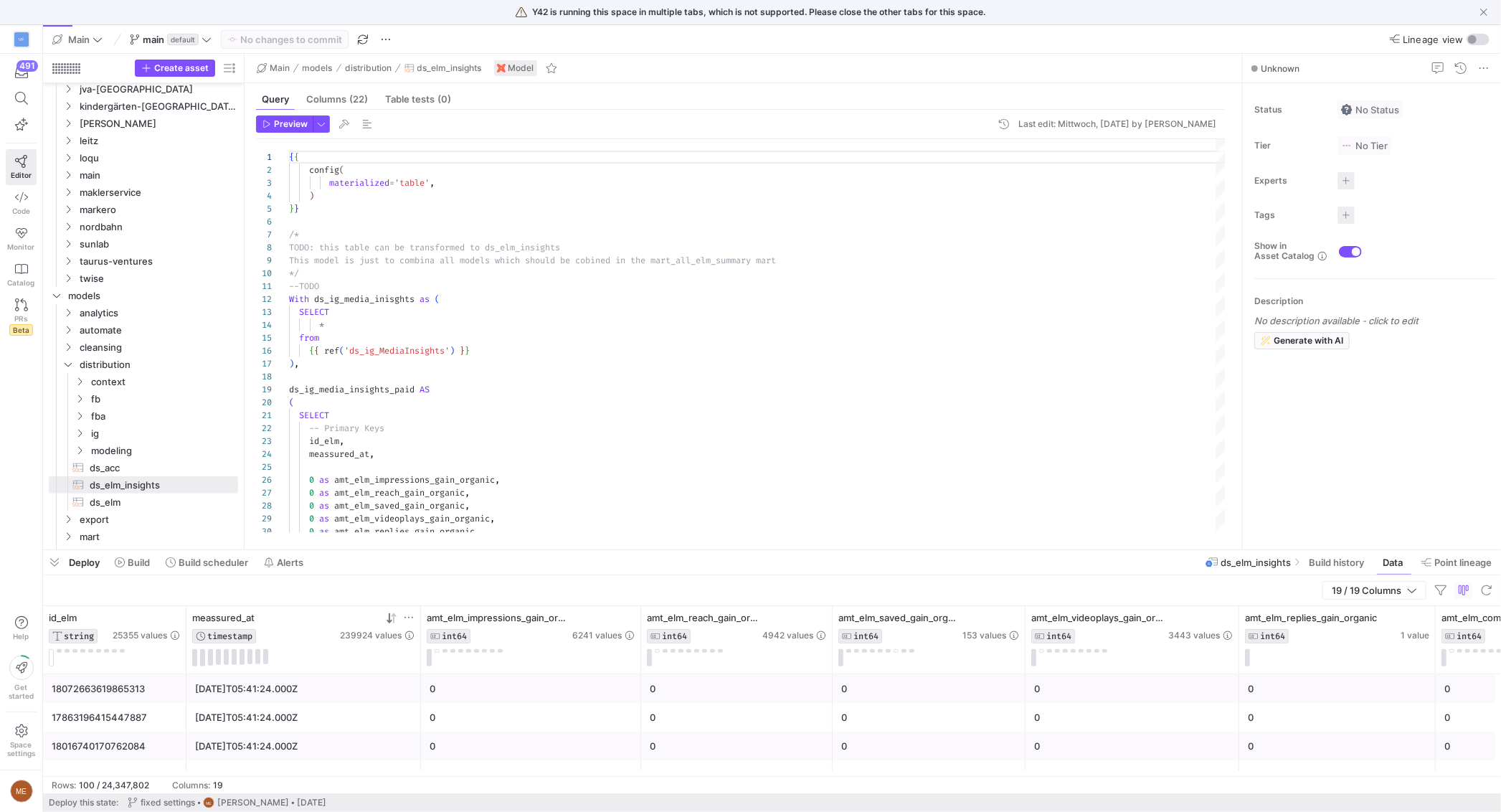
drag, startPoint x: 328, startPoint y: 617, endPoint x: 398, endPoint y: 645, distance: 75.4
click at [417, 630] on div at bounding box center [419, 639] width 5 height 67
drag, startPoint x: 359, startPoint y: 700, endPoint x: 325, endPoint y: 690, distance: 35.4
click at [358, 700] on div "2025-08-11T05:41:24.000Z" at bounding box center [301, 688] width 213 height 28
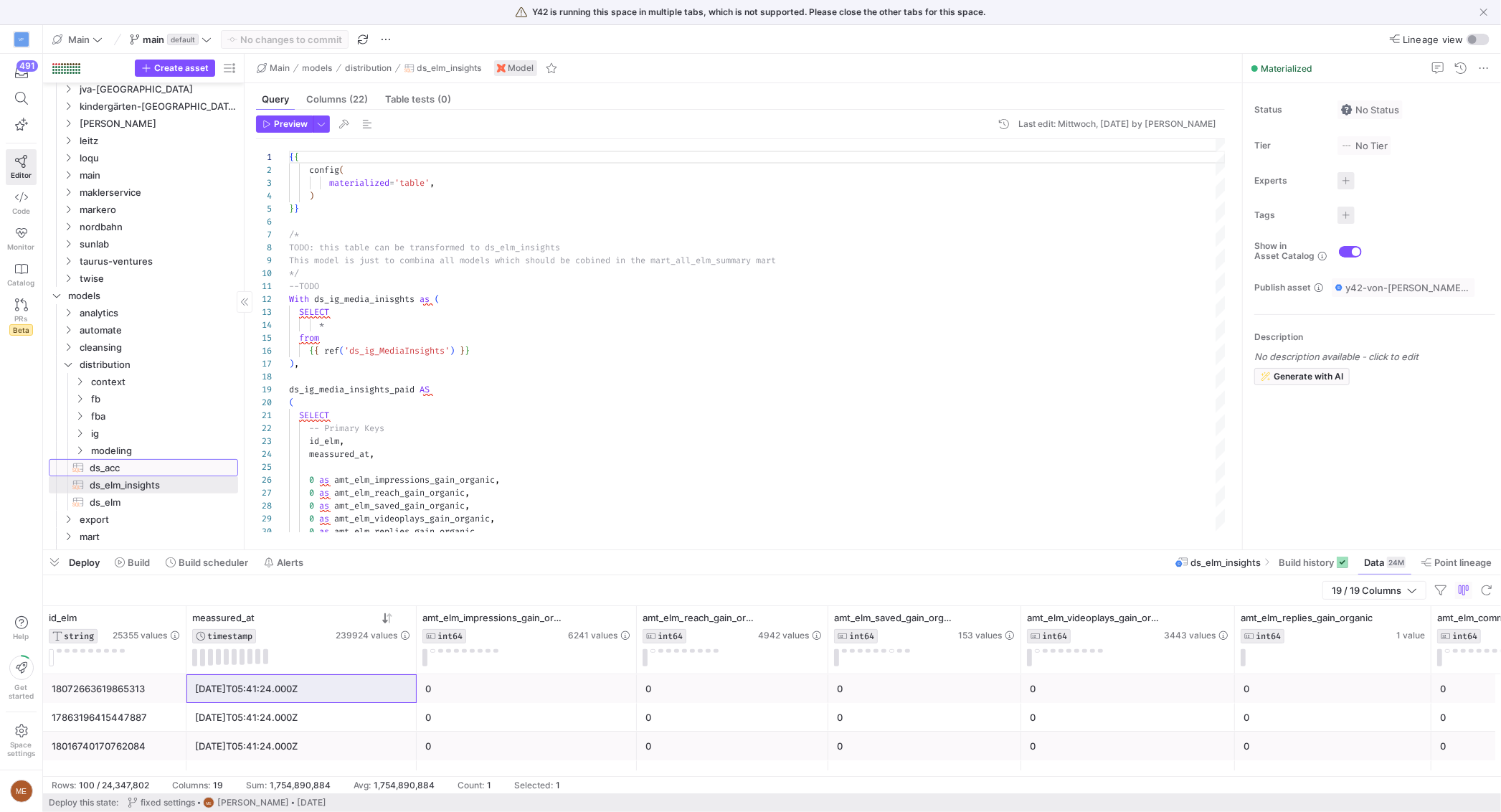
click at [119, 471] on span "ds_acc​​​​​​​​​​" at bounding box center [156, 468] width 132 height 16
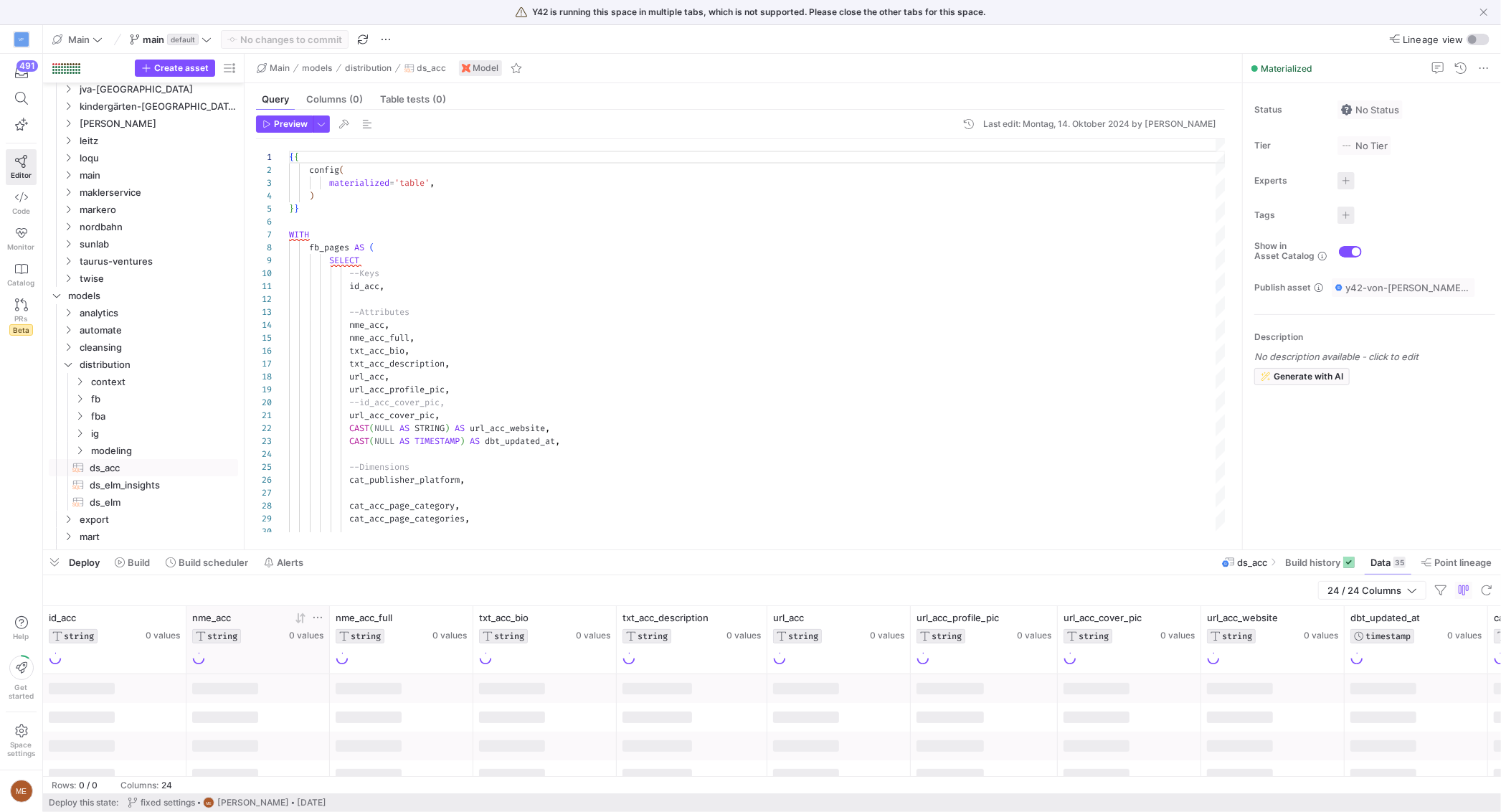
click at [301, 620] on icon at bounding box center [301, 618] width 12 height 12
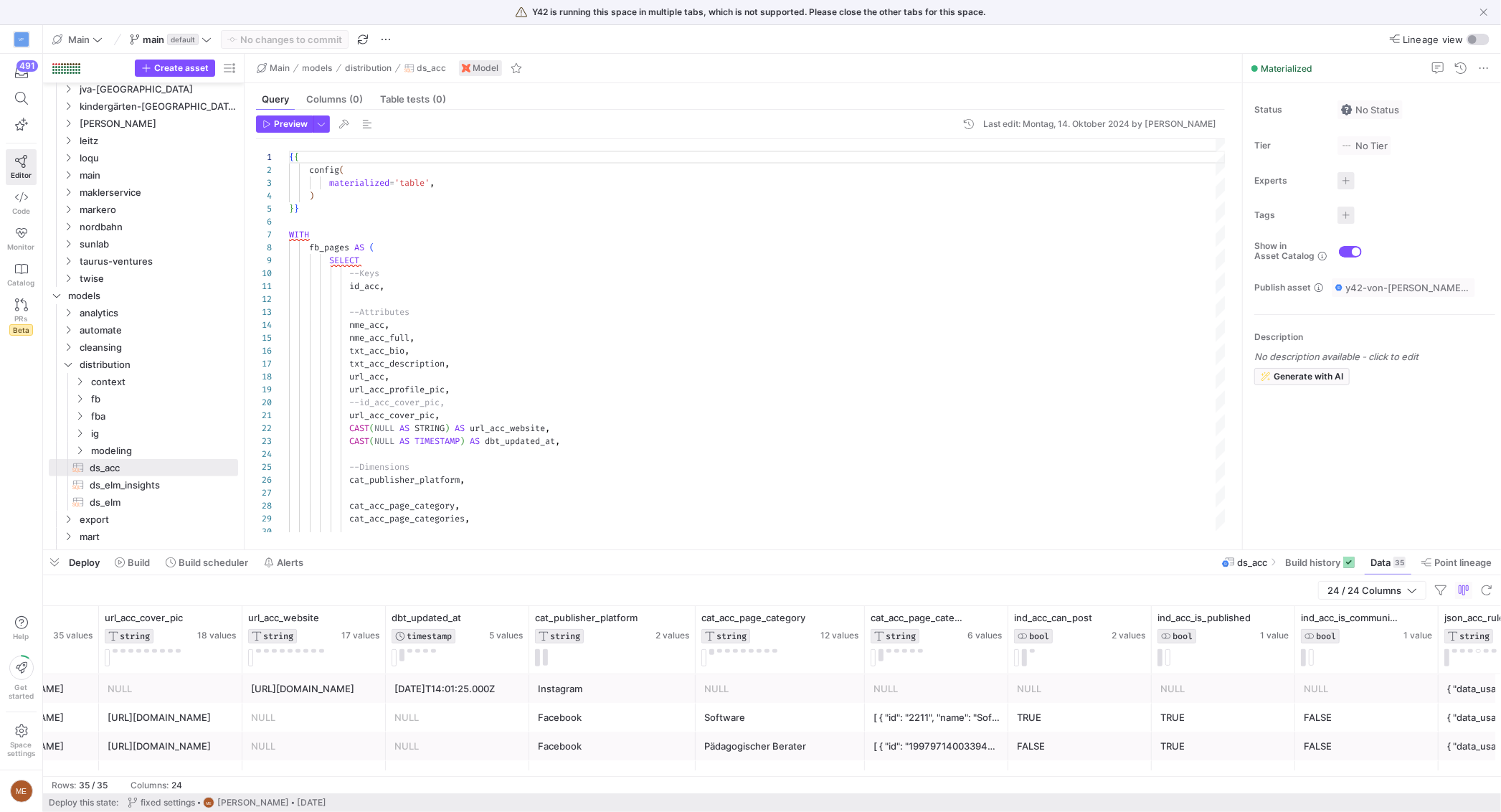
scroll to position [0, 1521]
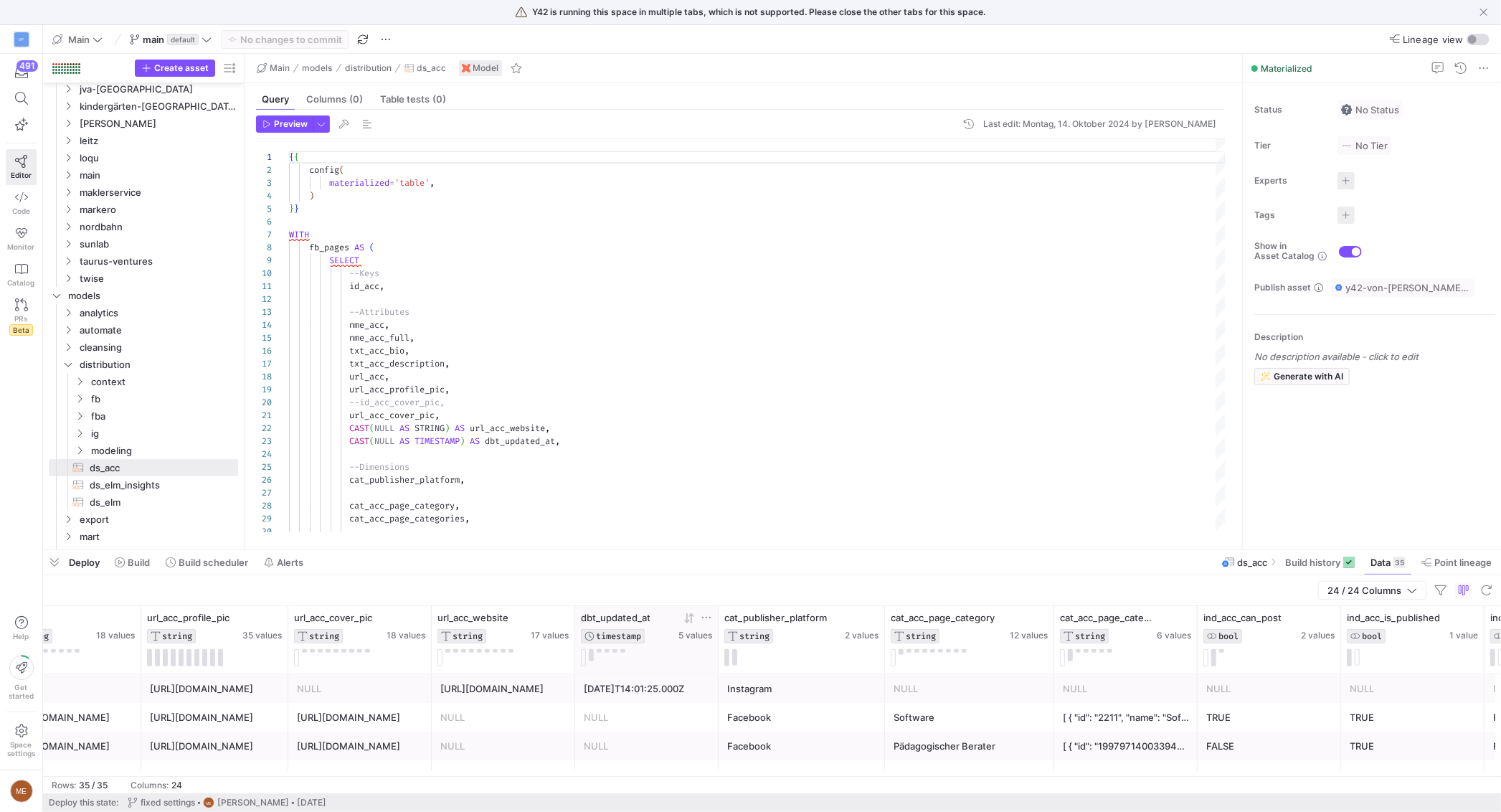
click at [694, 623] on div at bounding box center [695, 618] width 34 height 13
click at [686, 618] on icon at bounding box center [686, 618] width 5 height 10
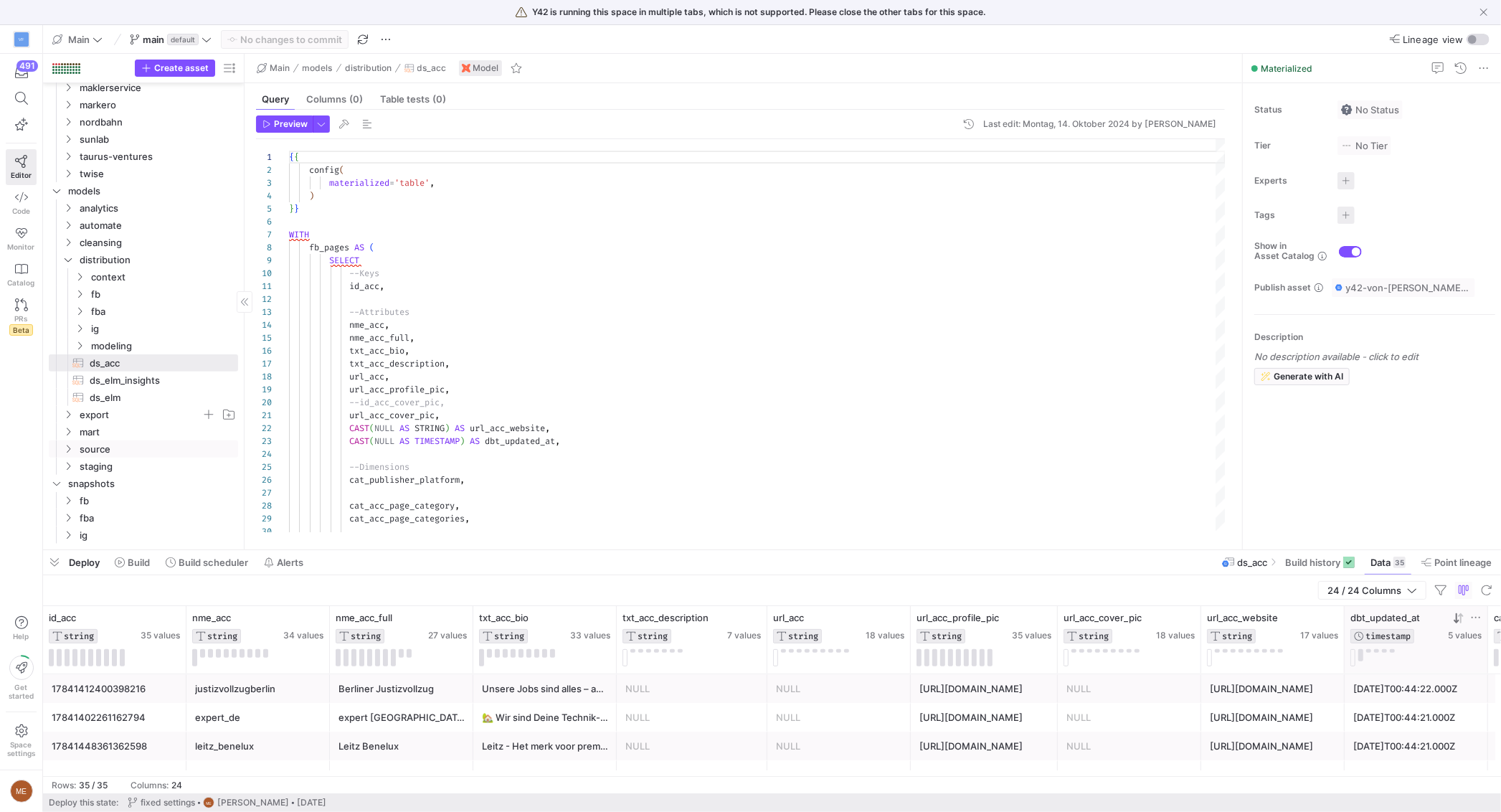
click at [120, 427] on span "mart" at bounding box center [158, 432] width 157 height 16
click at [88, 483] on span "ig" at bounding box center [155, 483] width 165 height 16
click at [189, 493] on span "mart_ig_acc_summary​​​​​​​​​​" at bounding box center [161, 501] width 121 height 16
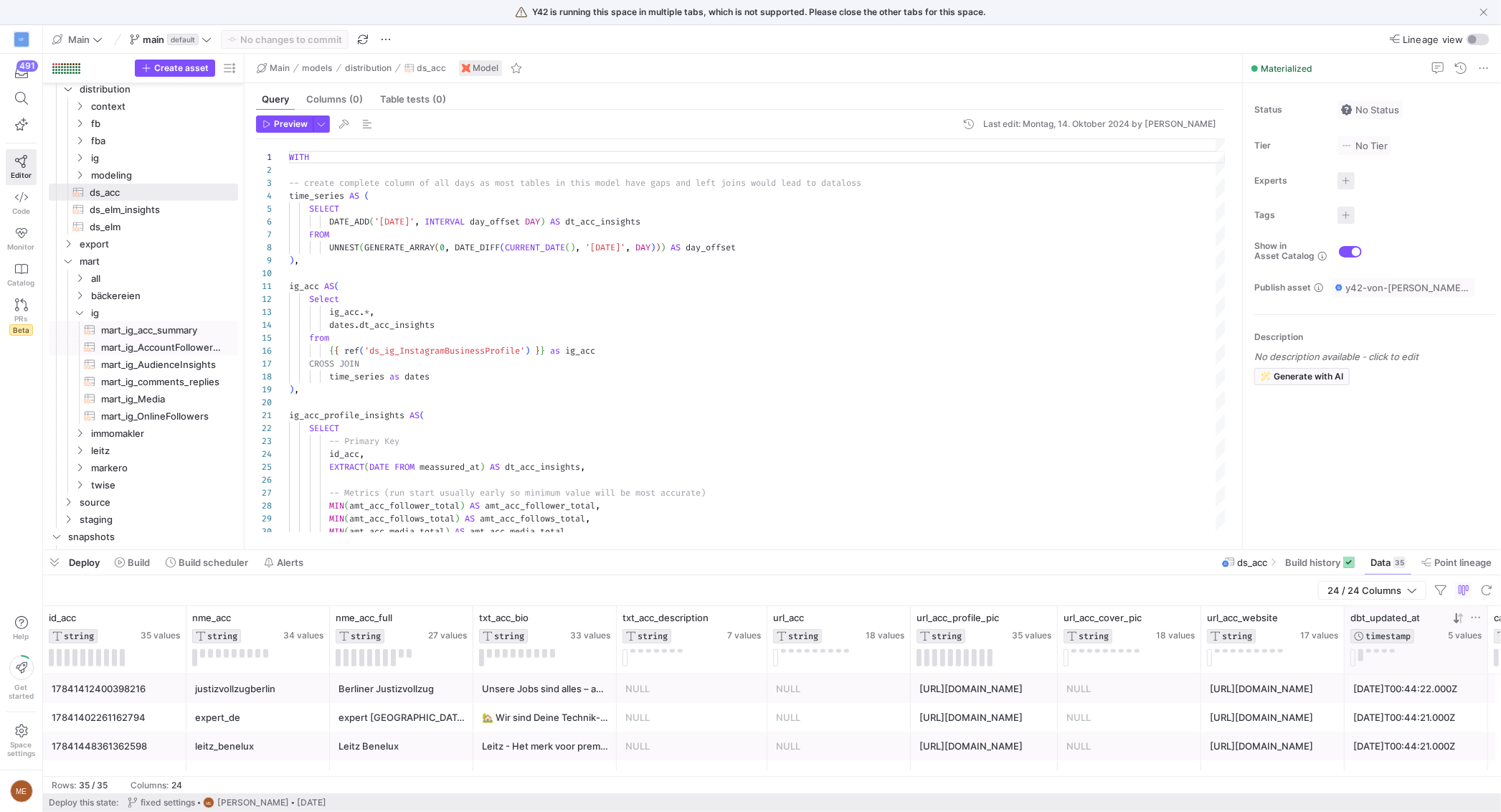
click at [185, 351] on span "mart_ig_AccountFollowerDevelopment​​​​​​​​​​" at bounding box center [161, 347] width 121 height 16
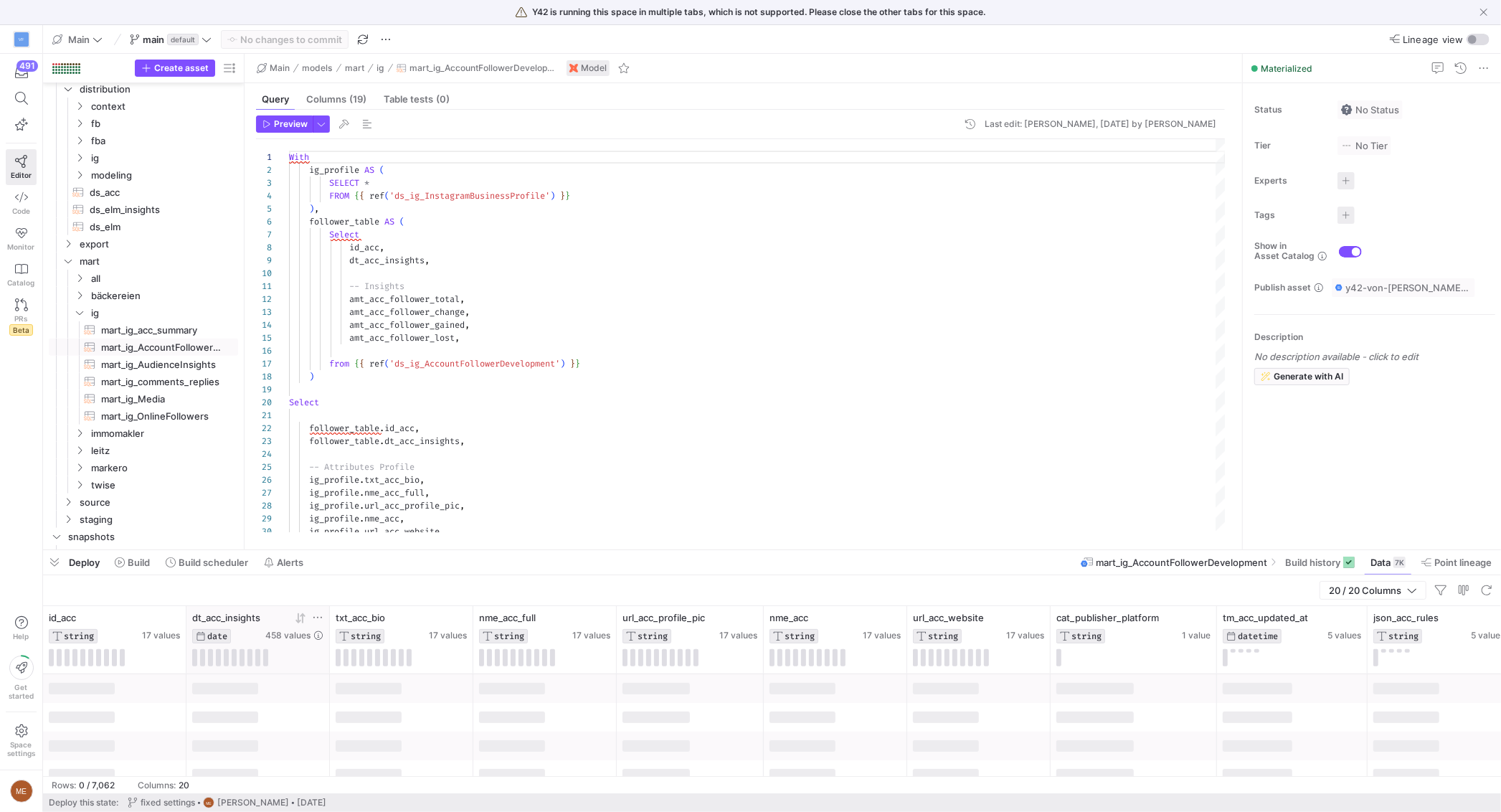
click at [302, 616] on icon at bounding box center [302, 617] width 5 height 10
click at [303, 616] on icon at bounding box center [302, 617] width 5 height 10
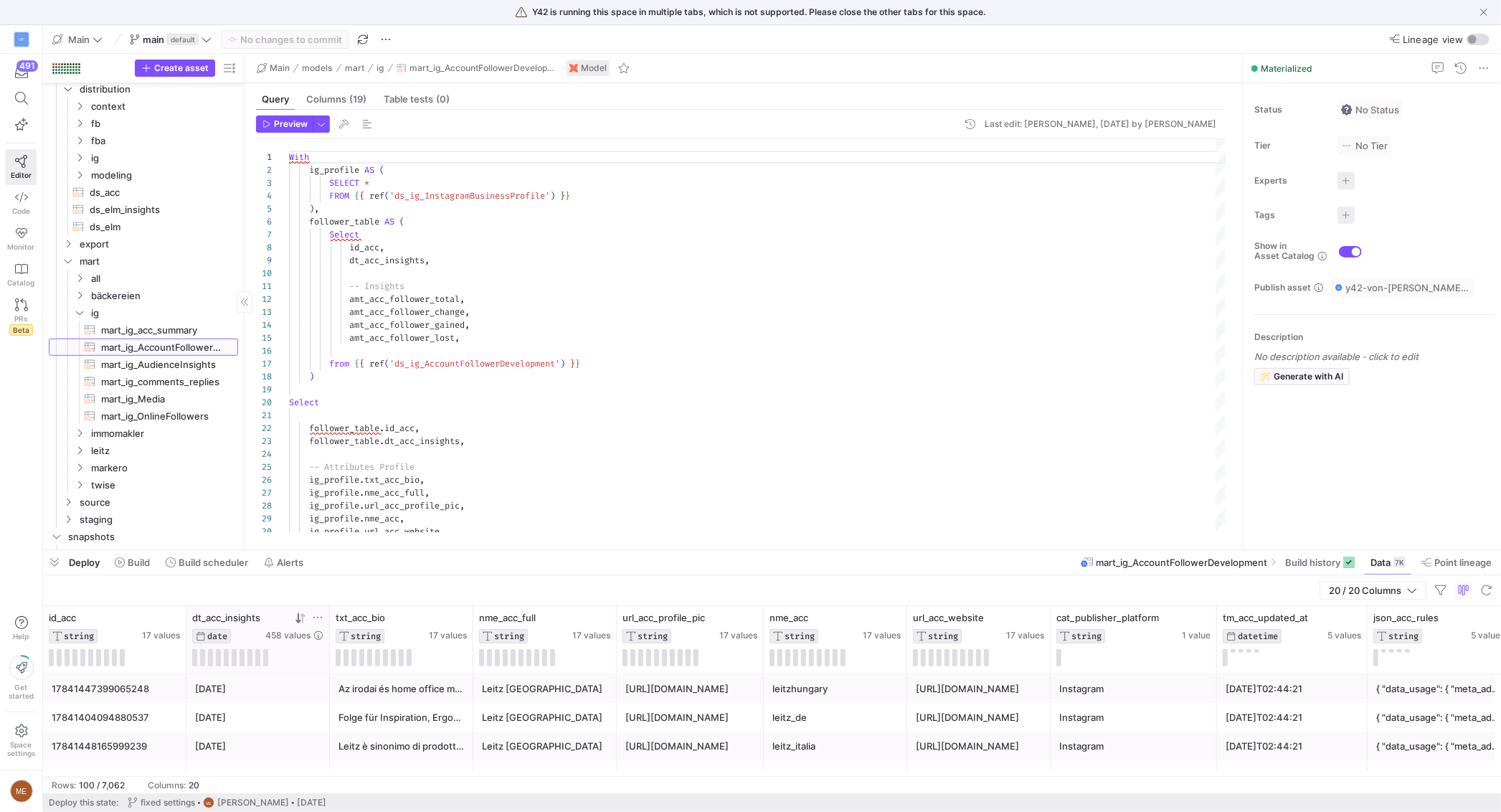
click at [182, 349] on span "mart_ig_AccountFollowerDevelopment​​​​​​​​​​" at bounding box center [161, 347] width 121 height 16
click at [1404, 465] on div "Status No Status Tier No Tier Experts No expert s Tags No tags Show in Asset Ca…" at bounding box center [1372, 316] width 258 height 466
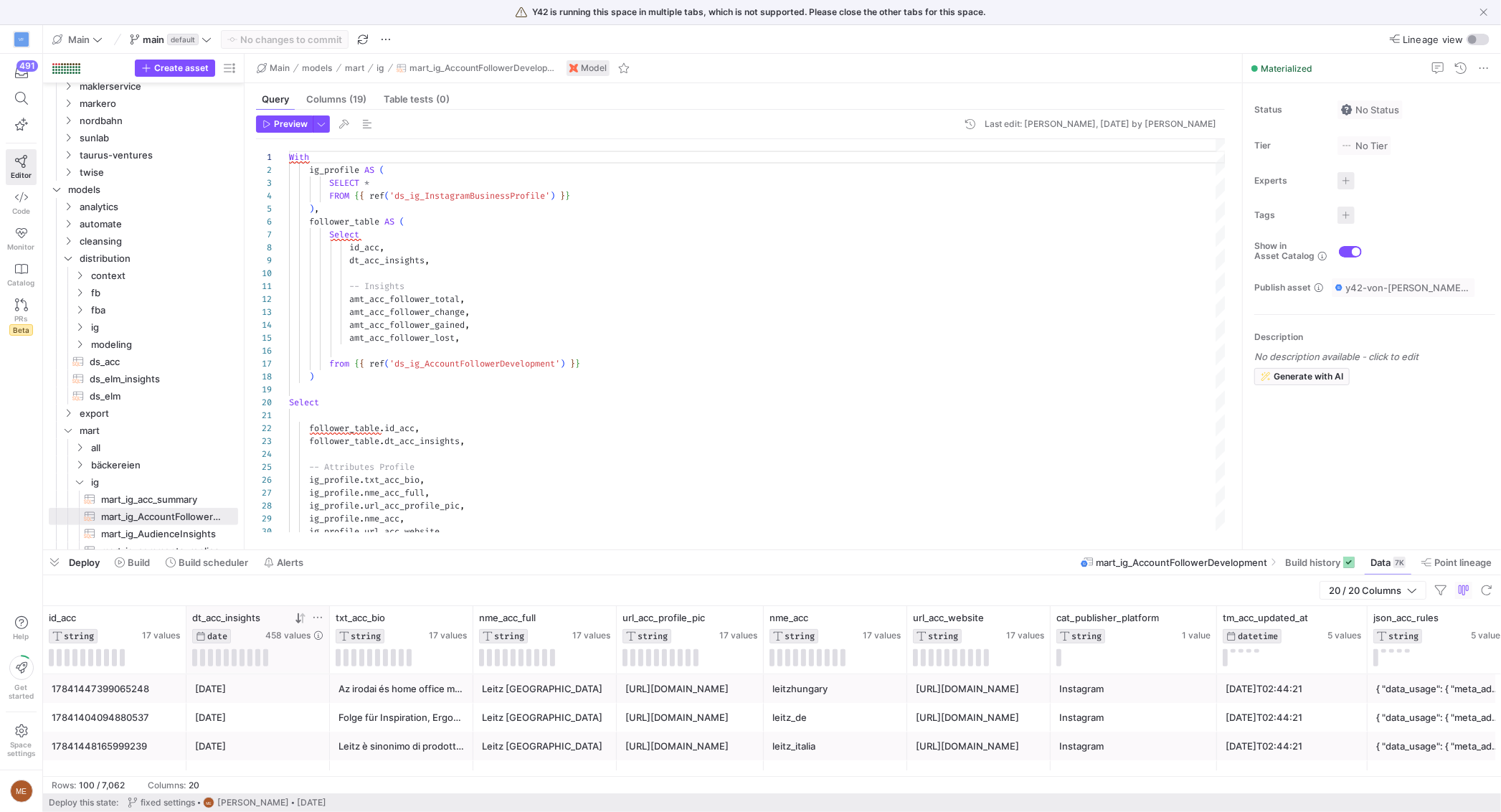
click at [200, 570] on span at bounding box center [207, 562] width 94 height 23
click at [196, 563] on span "Build scheduler" at bounding box center [213, 562] width 70 height 12
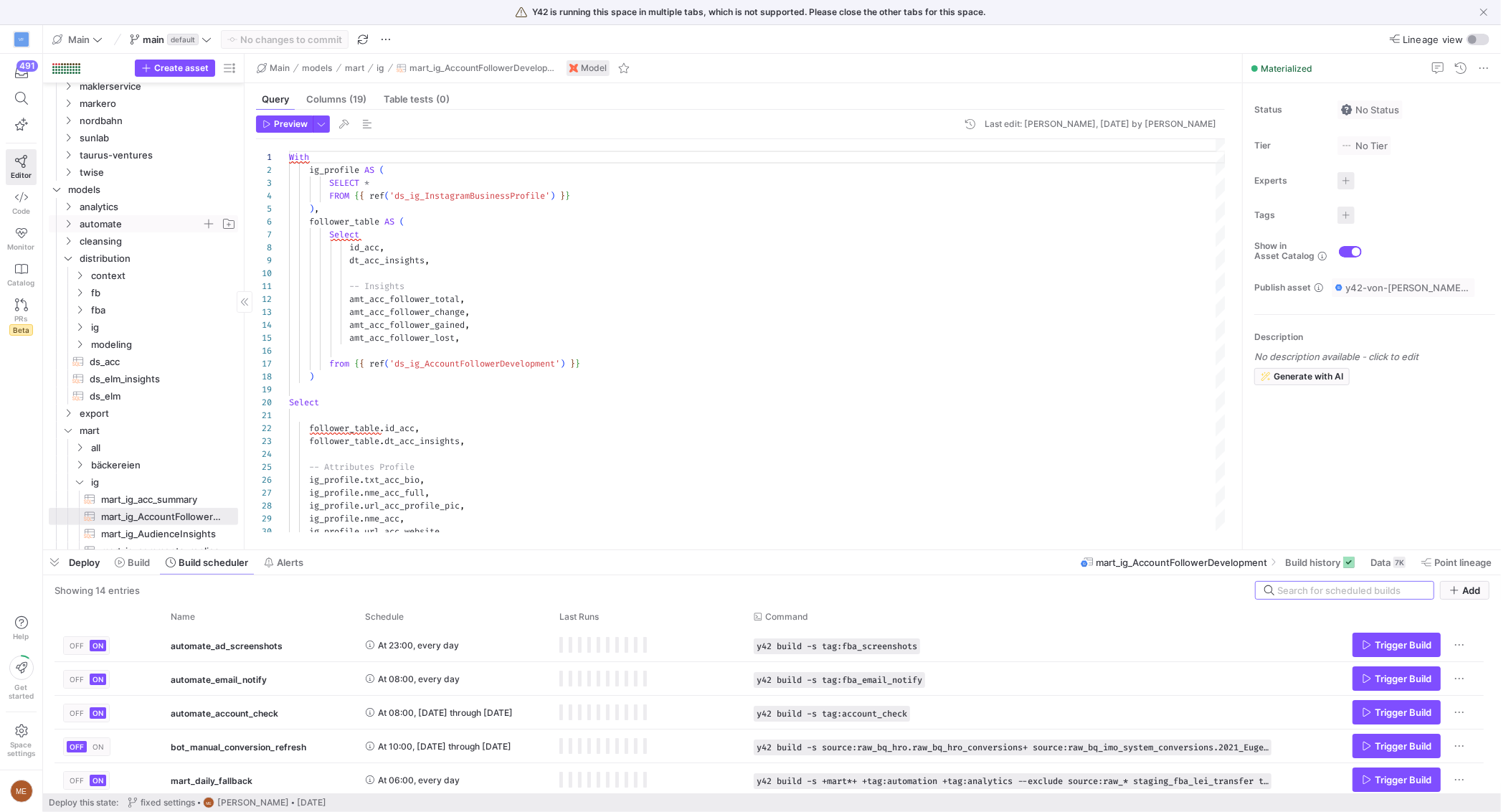
click at [156, 215] on link "automate" at bounding box center [143, 224] width 189 height 17
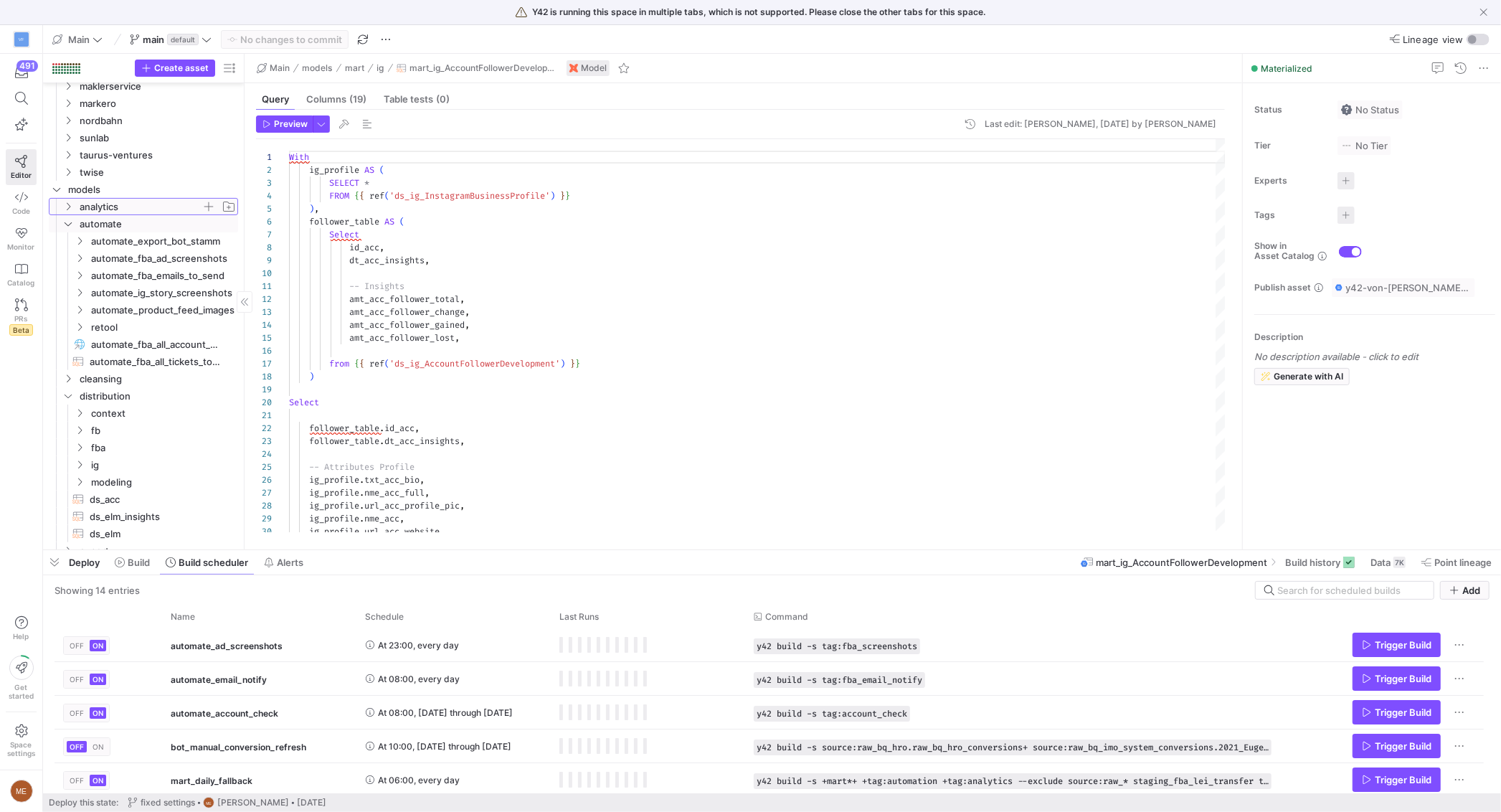
click at [156, 201] on span "analytics" at bounding box center [141, 207] width 122 height 16
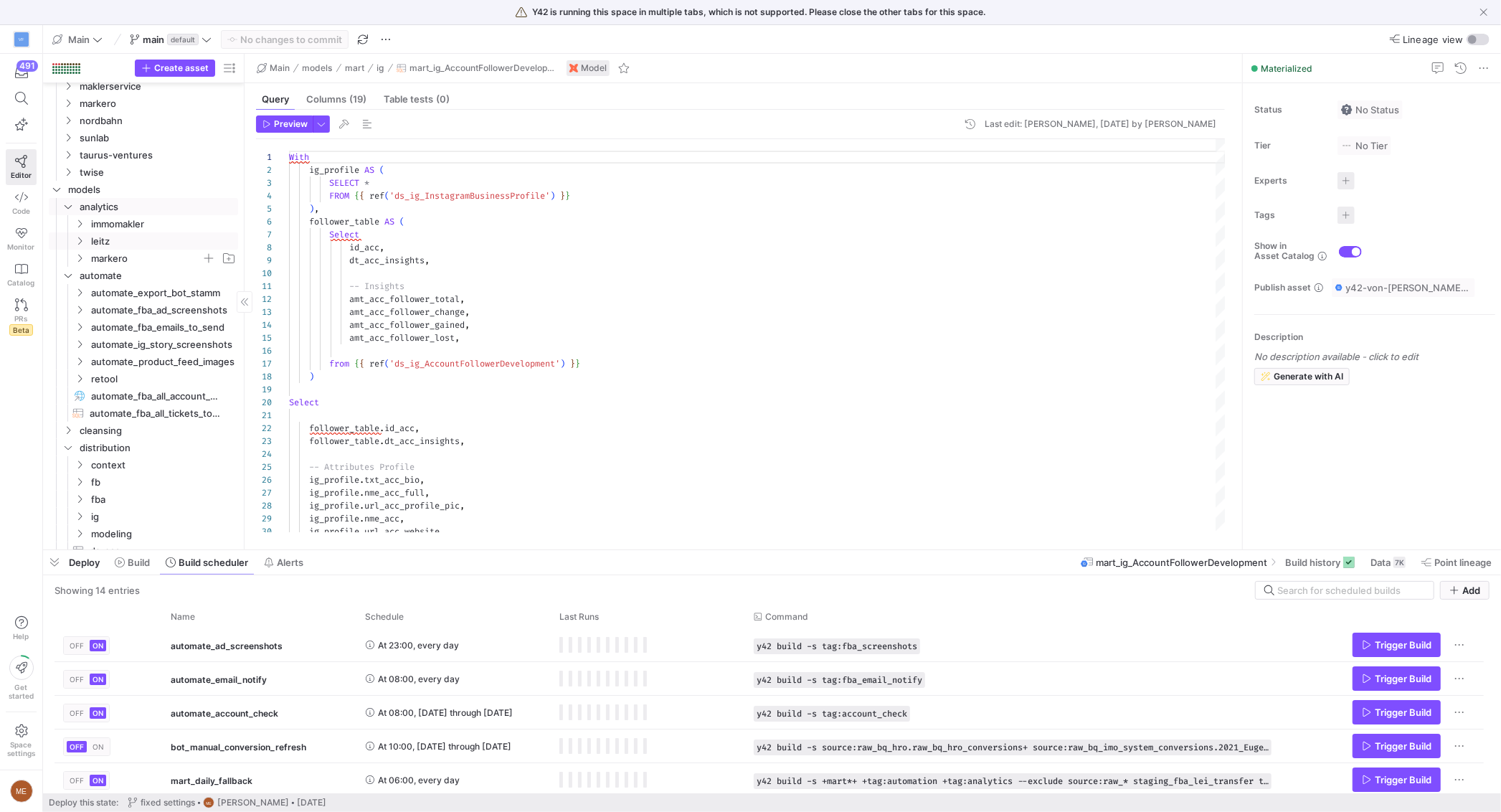
click at [117, 242] on span "leitz" at bounding box center [163, 241] width 145 height 16
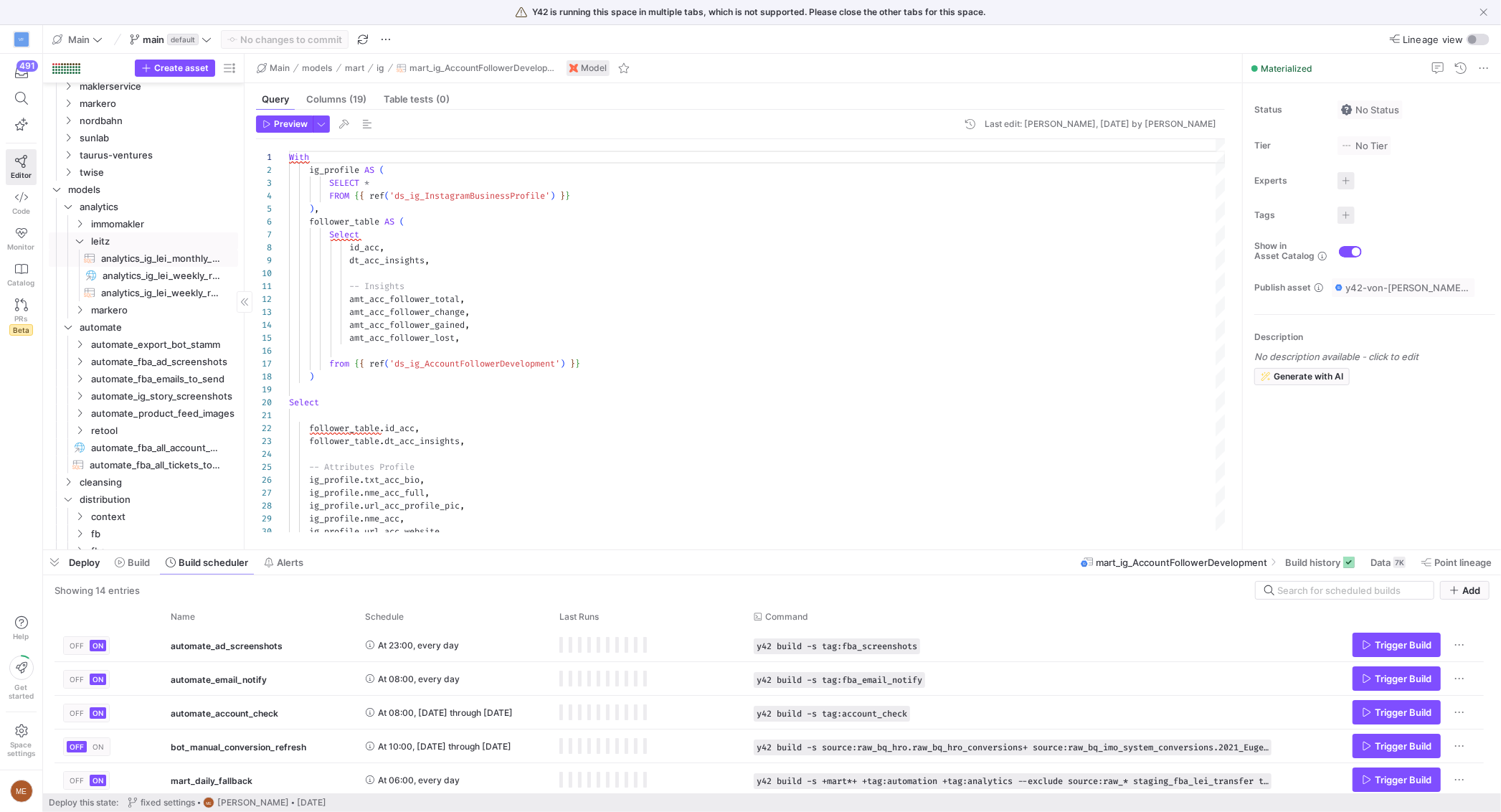
click at [139, 260] on span "analytics_ig_lei_monthly_report​​​​​​​​​​" at bounding box center [161, 258] width 121 height 16
type textarea "------------------ -- Account Data -- ------------------ -- Prepare Account Tot…"
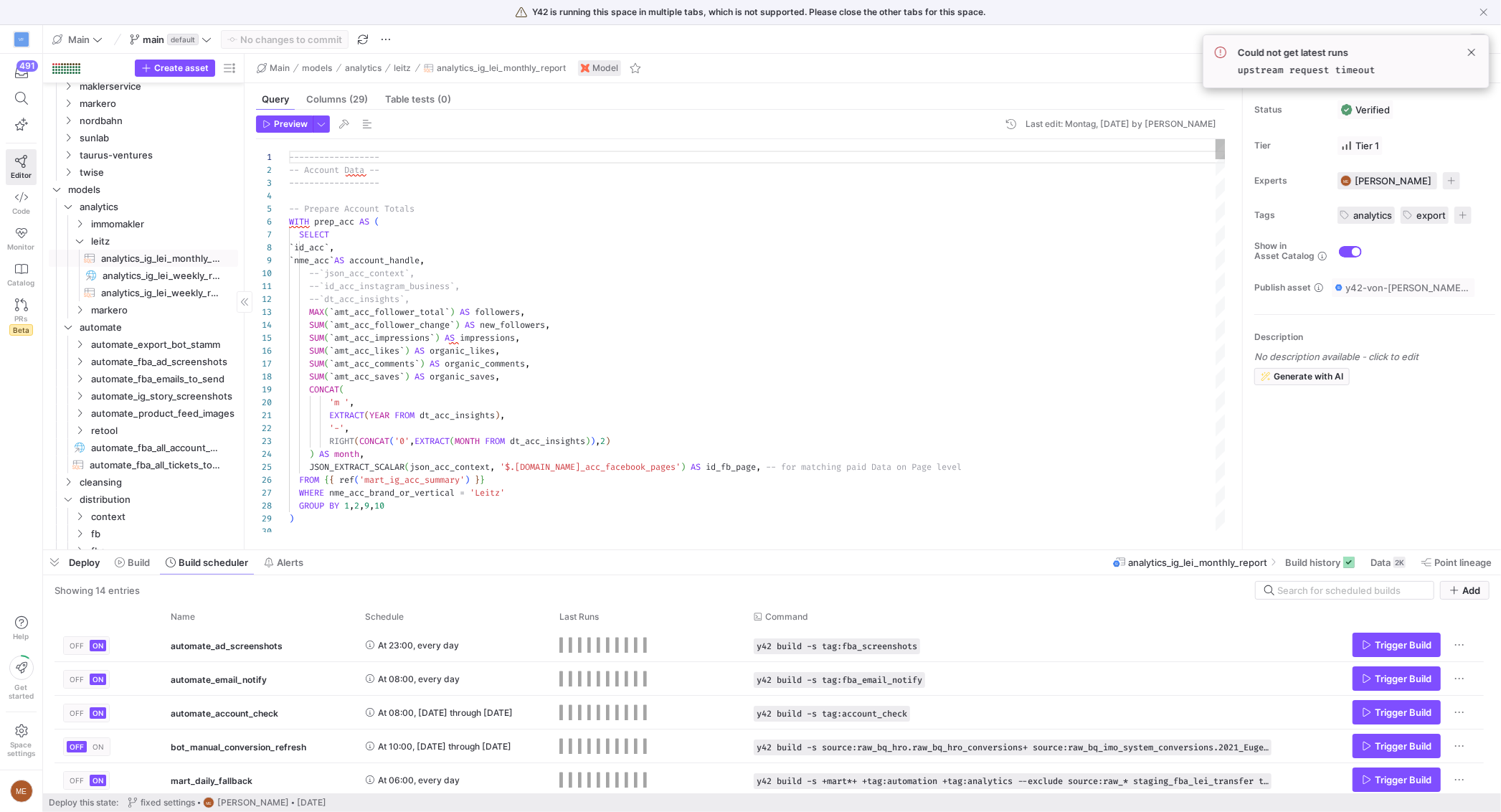
click at [200, 295] on span "analytics_ig_lei_weekly_report​​​​​​​​​​" at bounding box center [161, 293] width 121 height 16
click at [1397, 566] on div "6K" at bounding box center [1400, 562] width 13 height 12
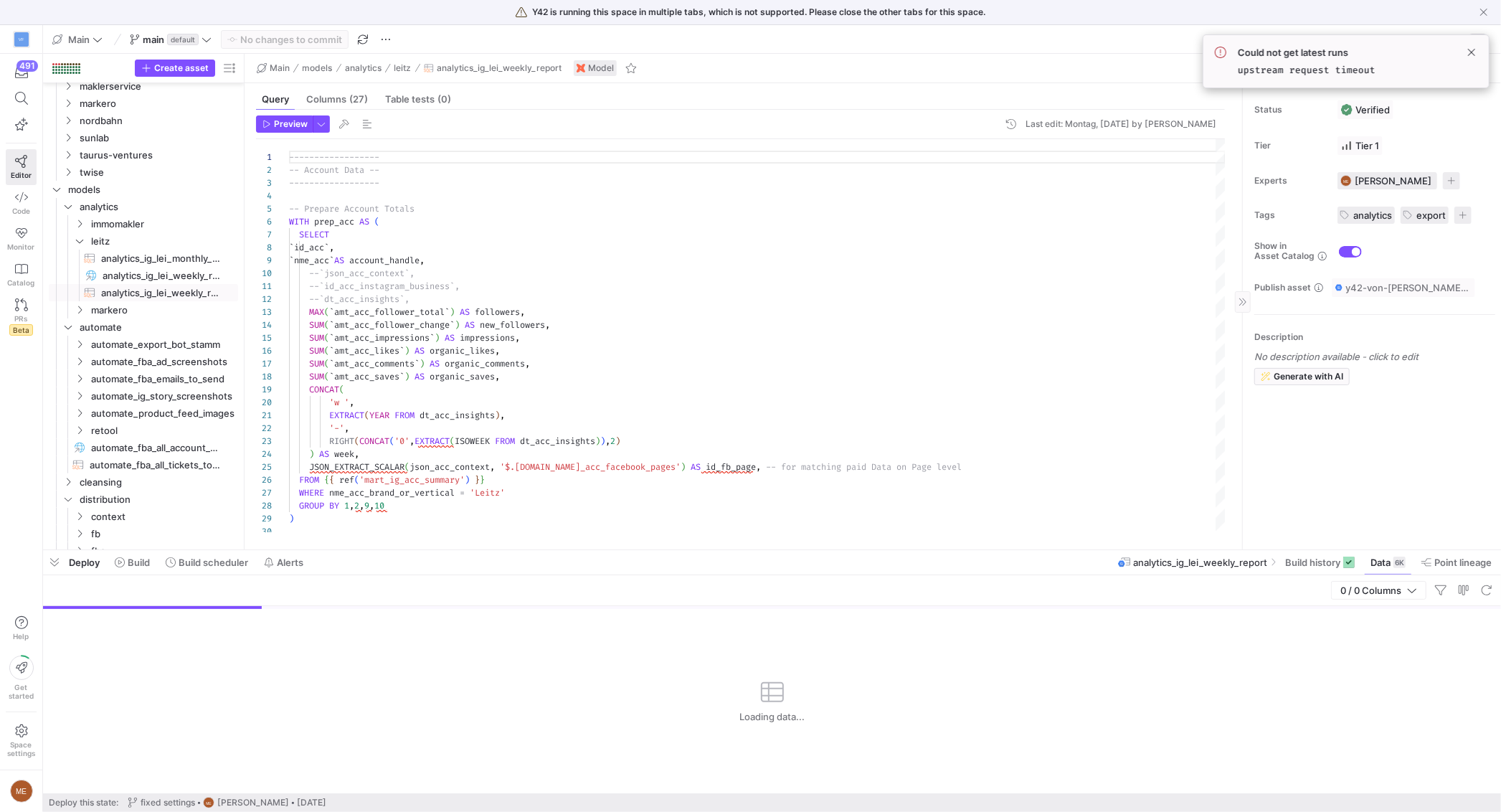
click at [1365, 563] on span at bounding box center [1388, 562] width 47 height 23
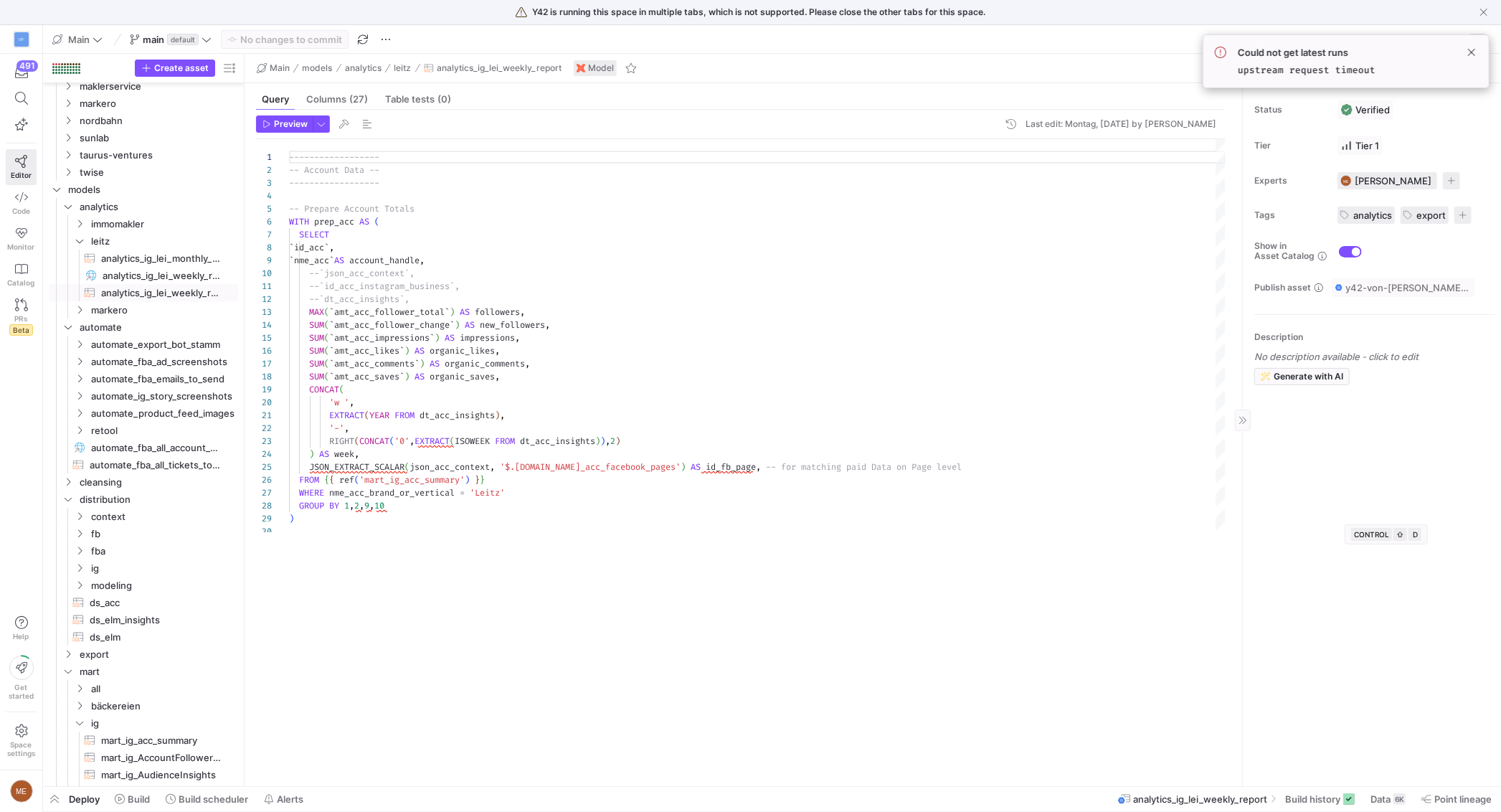
click at [1325, 563] on div "Status Verified Tier Tier 1 Experts ME Max Embert 1 expert Tags analytics expor…" at bounding box center [1372, 434] width 258 height 702
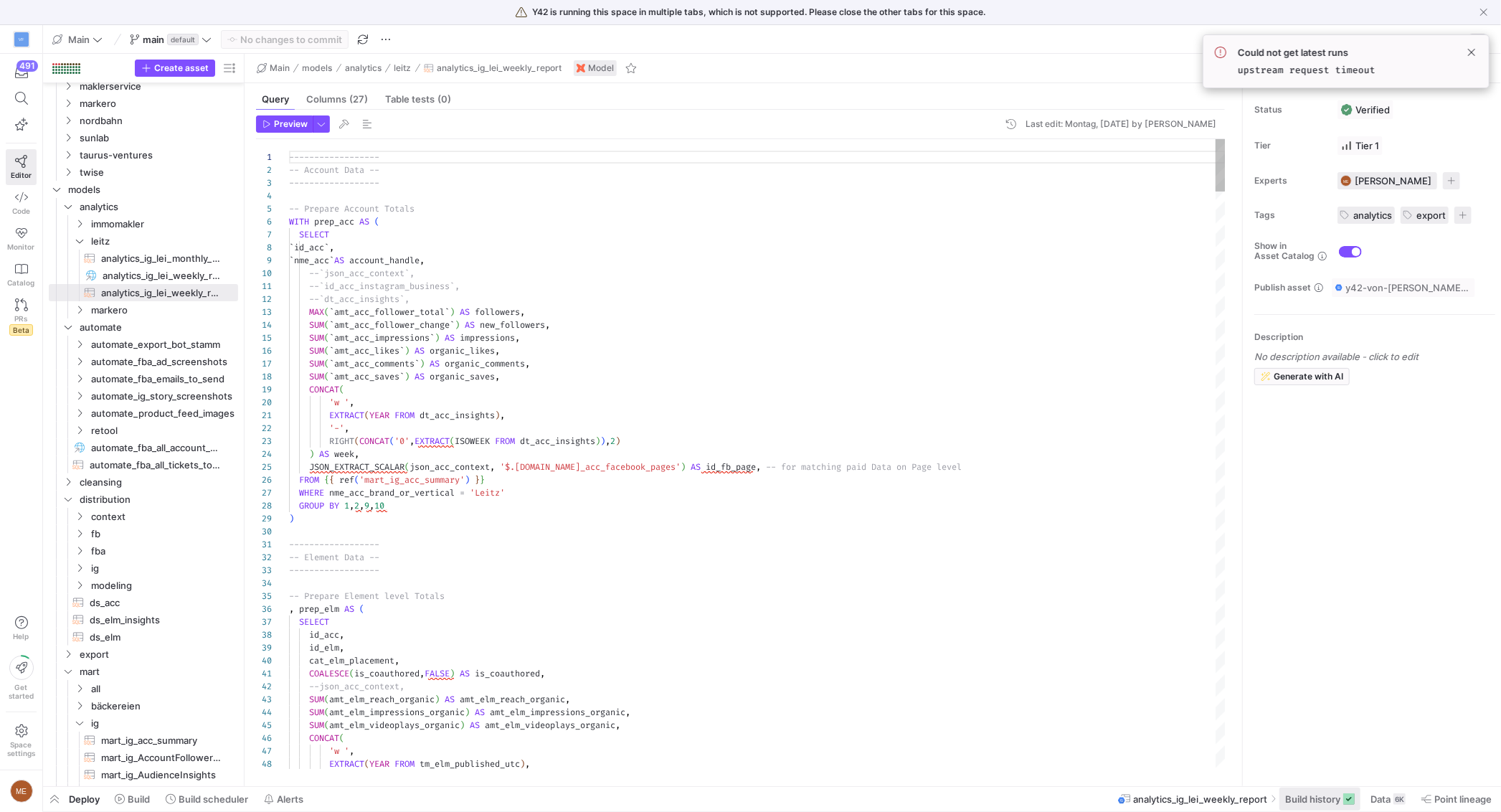
click at [1327, 797] on span "Build history" at bounding box center [1312, 799] width 56 height 12
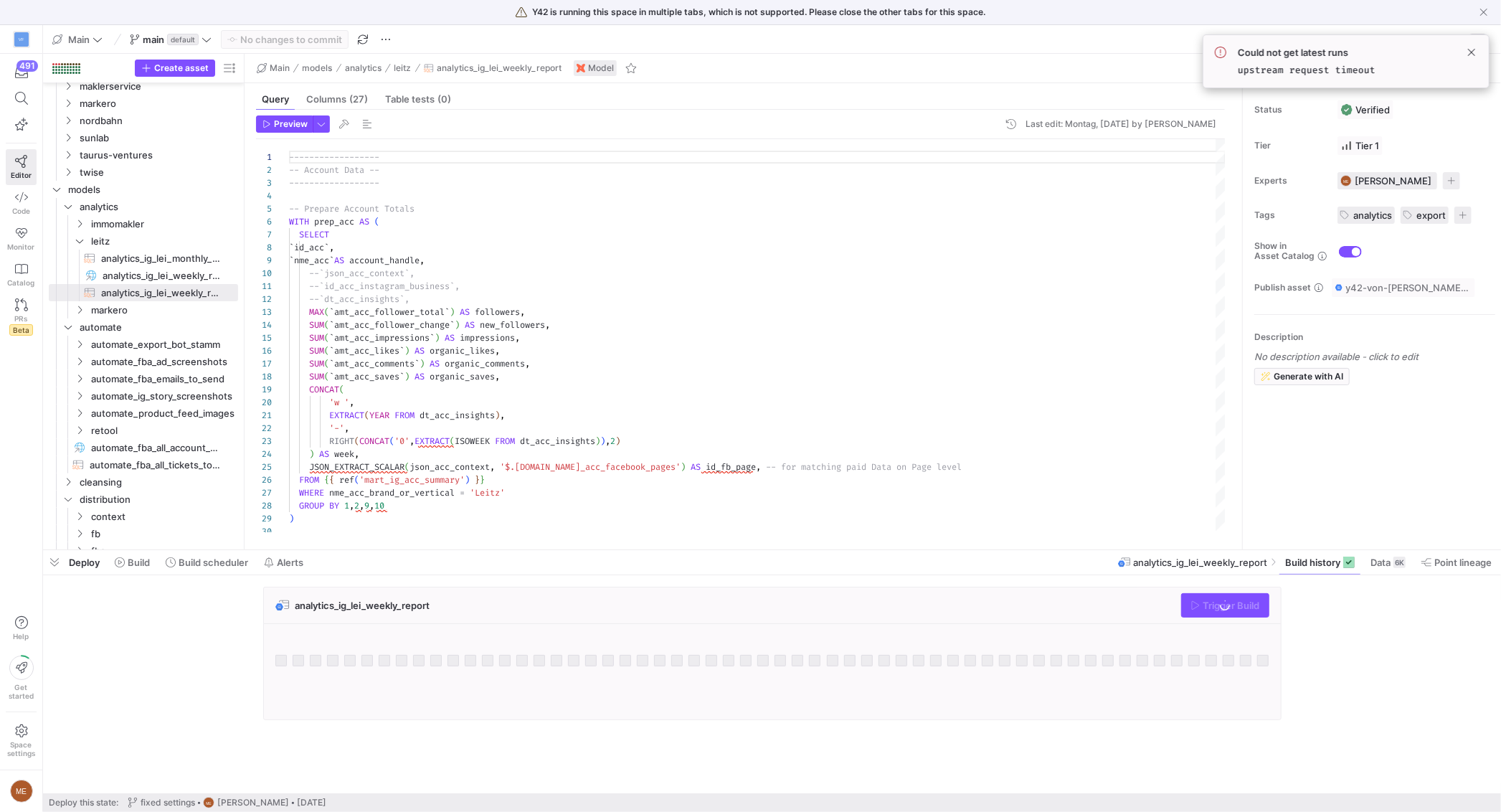
click at [1393, 639] on div "analytics_ig_lei_weekly_report Trigger Build" at bounding box center [769, 657] width 1452 height 142
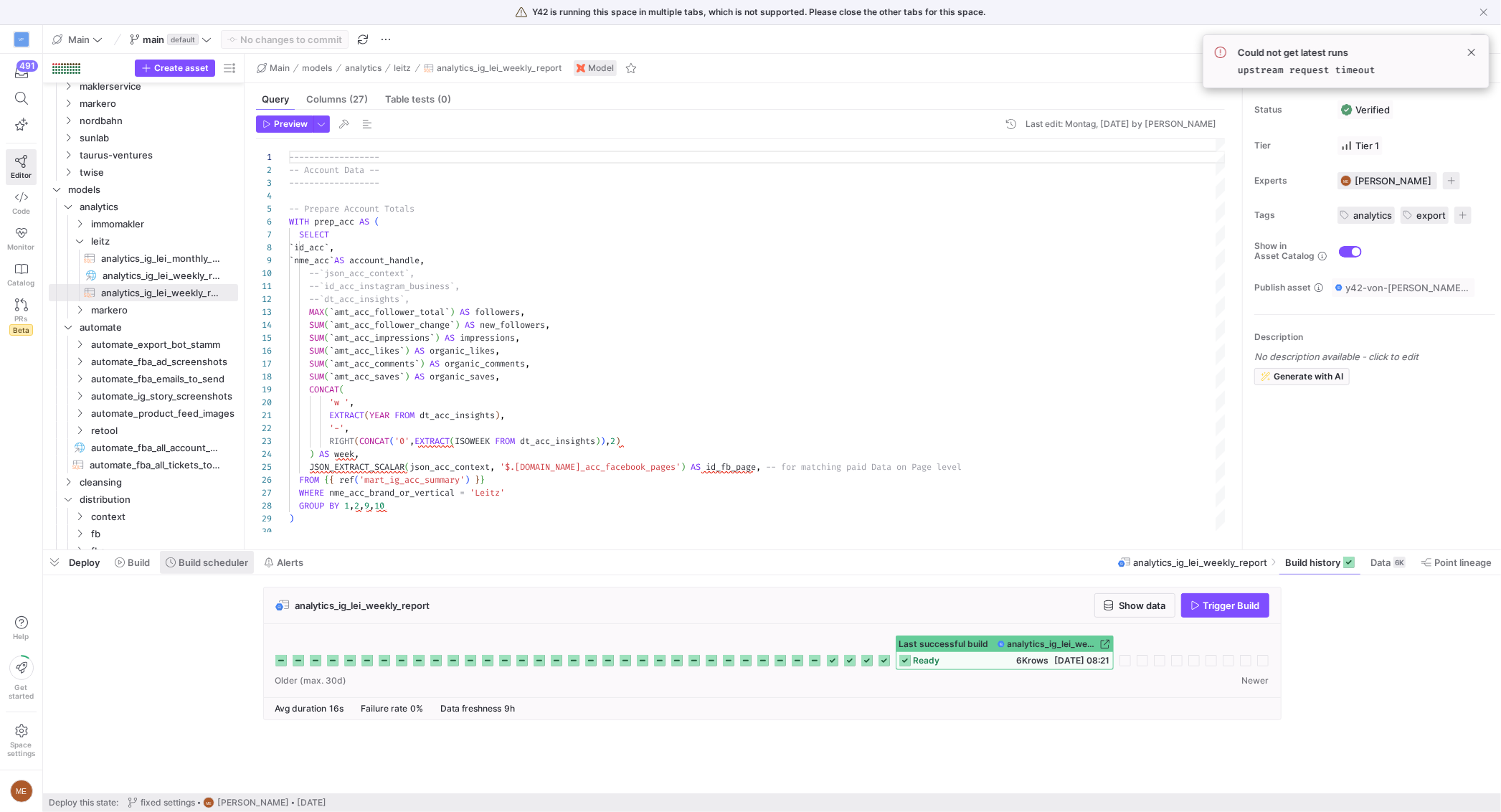
click at [181, 566] on span "Build scheduler" at bounding box center [213, 562] width 70 height 12
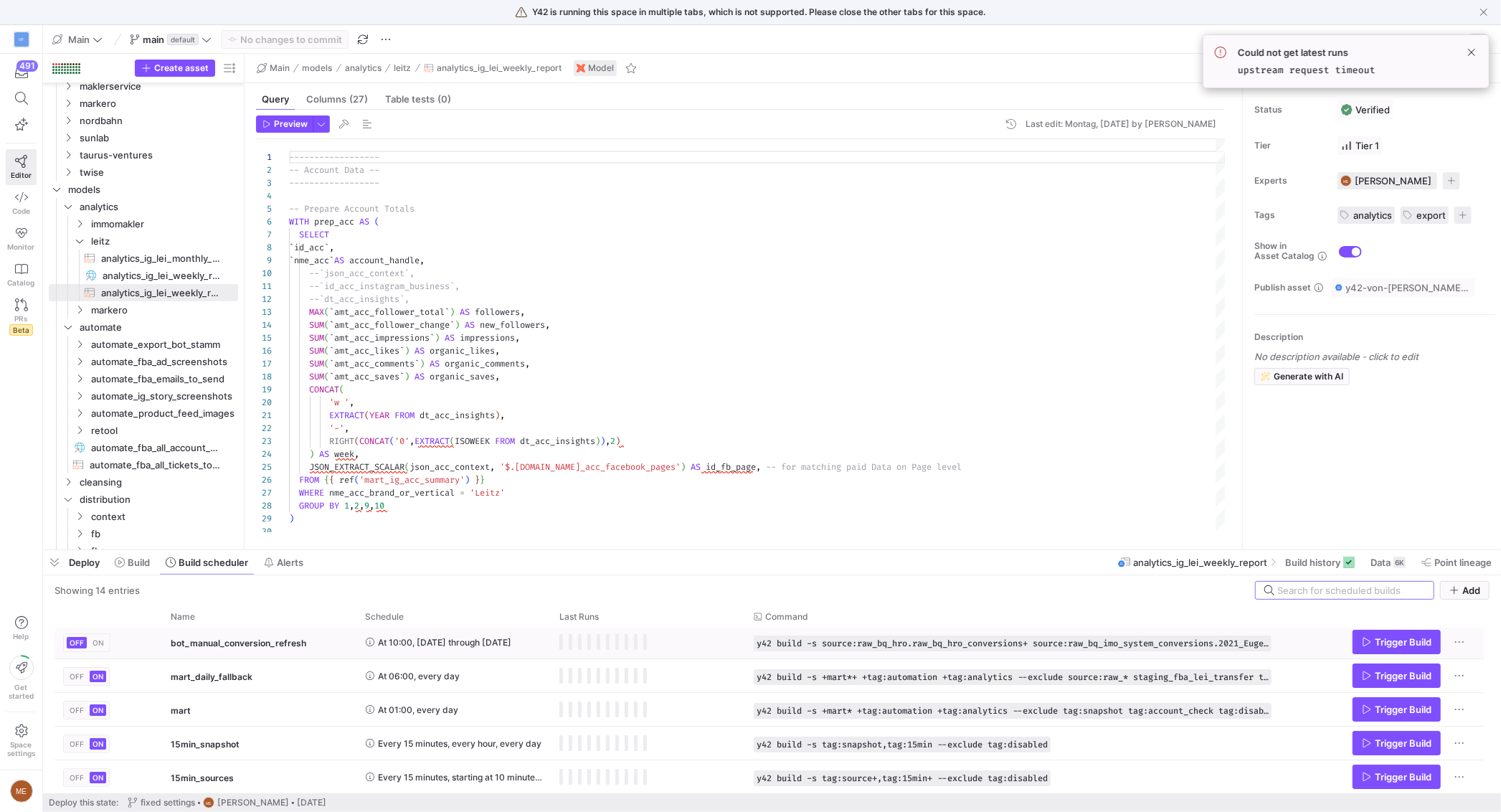
scroll to position [104, 0]
click at [1318, 569] on span at bounding box center [1320, 562] width 81 height 23
